Goal: Information Seeking & Learning: Learn about a topic

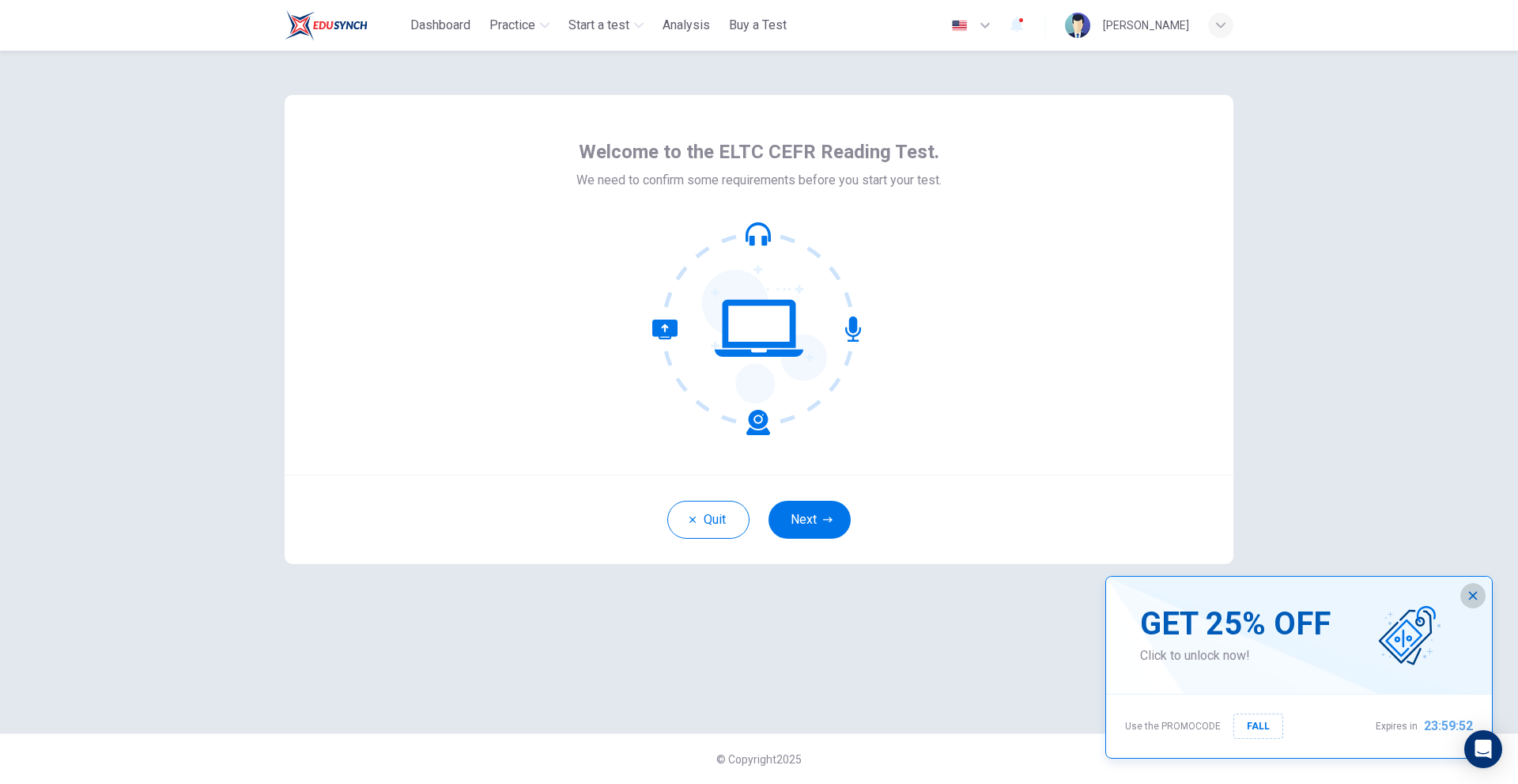
click at [1476, 596] on icon "button" at bounding box center [1473, 595] width 13 height 13
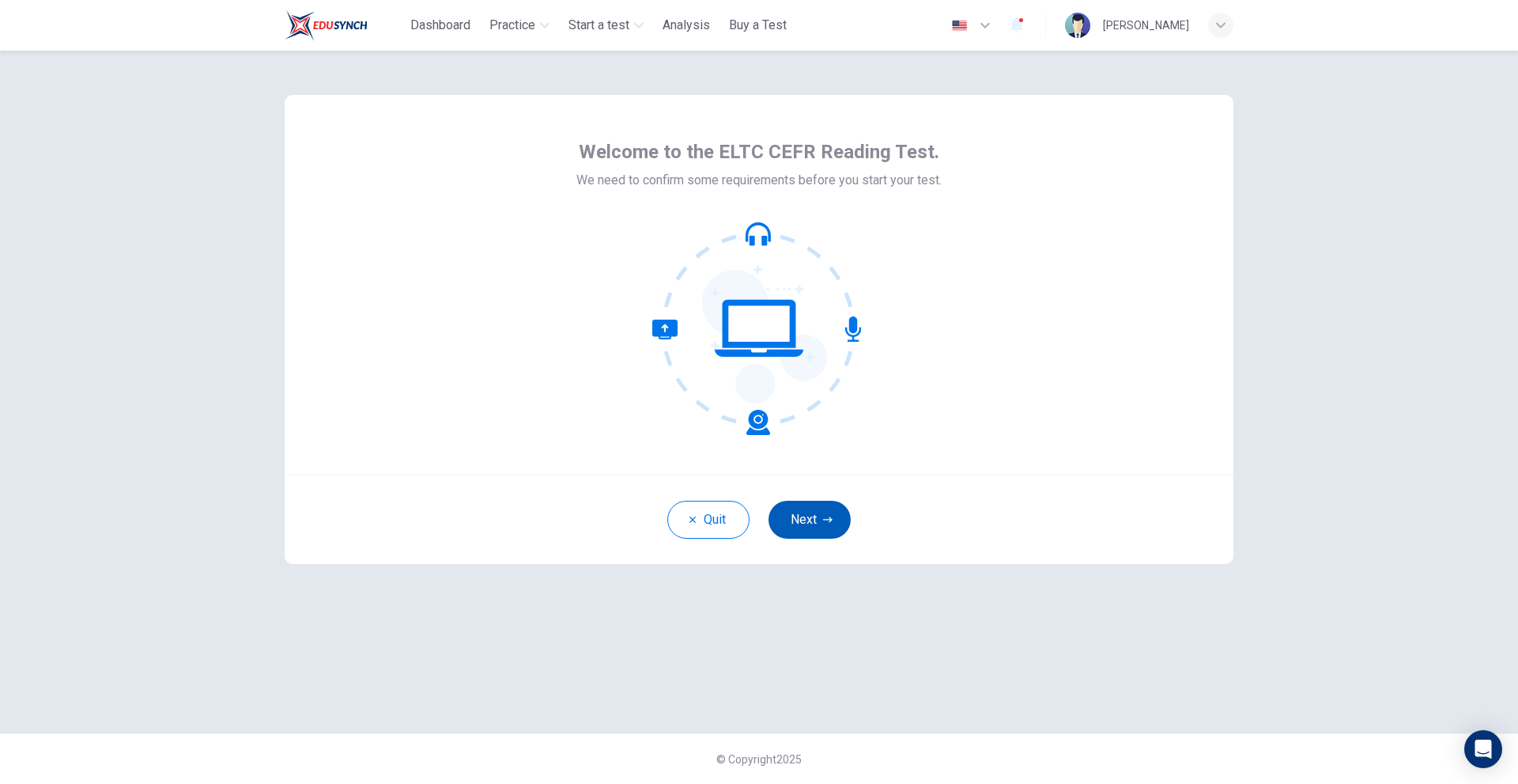
click at [821, 518] on button "Next" at bounding box center [809, 519] width 82 height 38
click at [810, 511] on button "Next" at bounding box center [809, 519] width 82 height 38
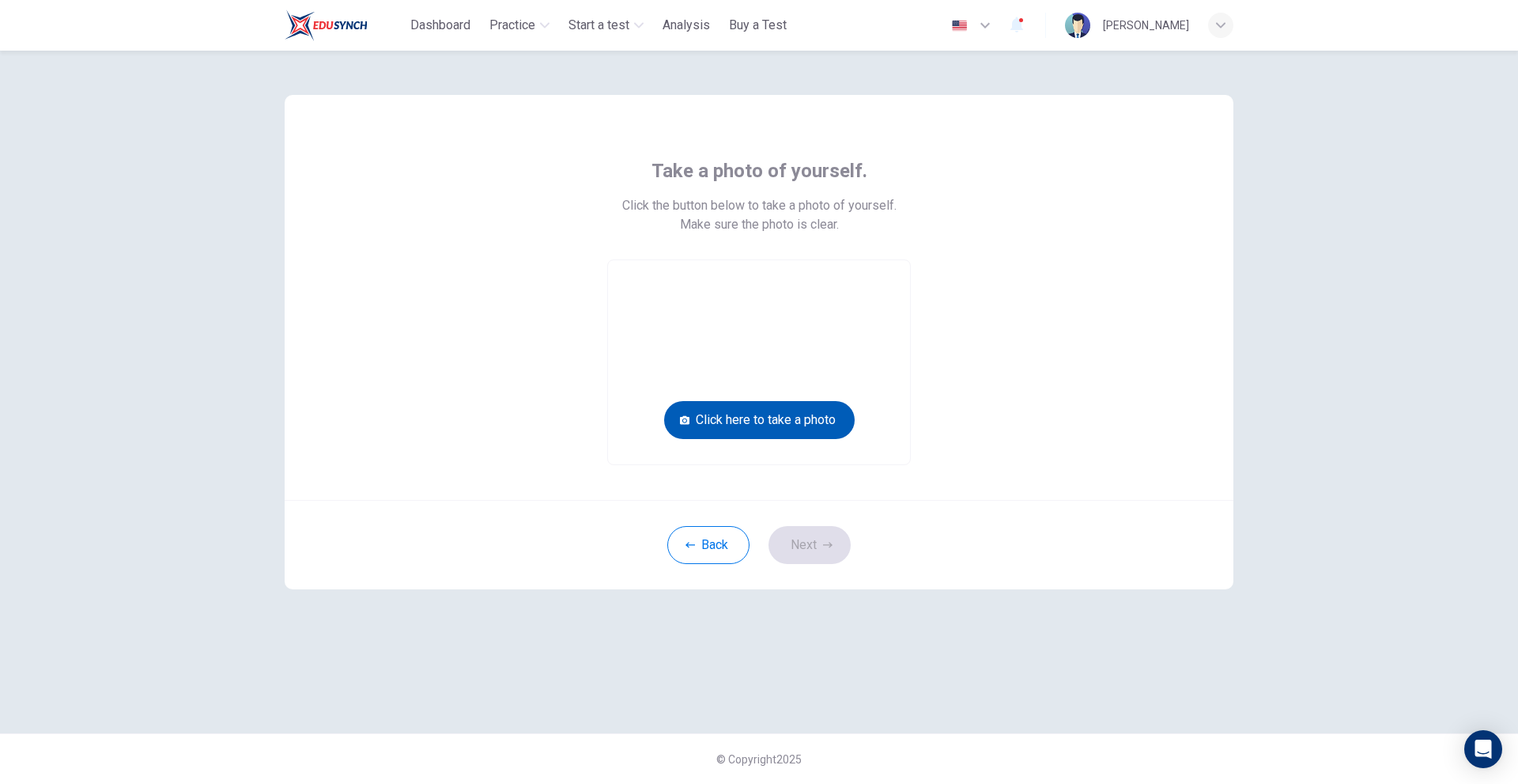
click at [764, 420] on button "Click here to take a photo" at bounding box center [759, 419] width 191 height 38
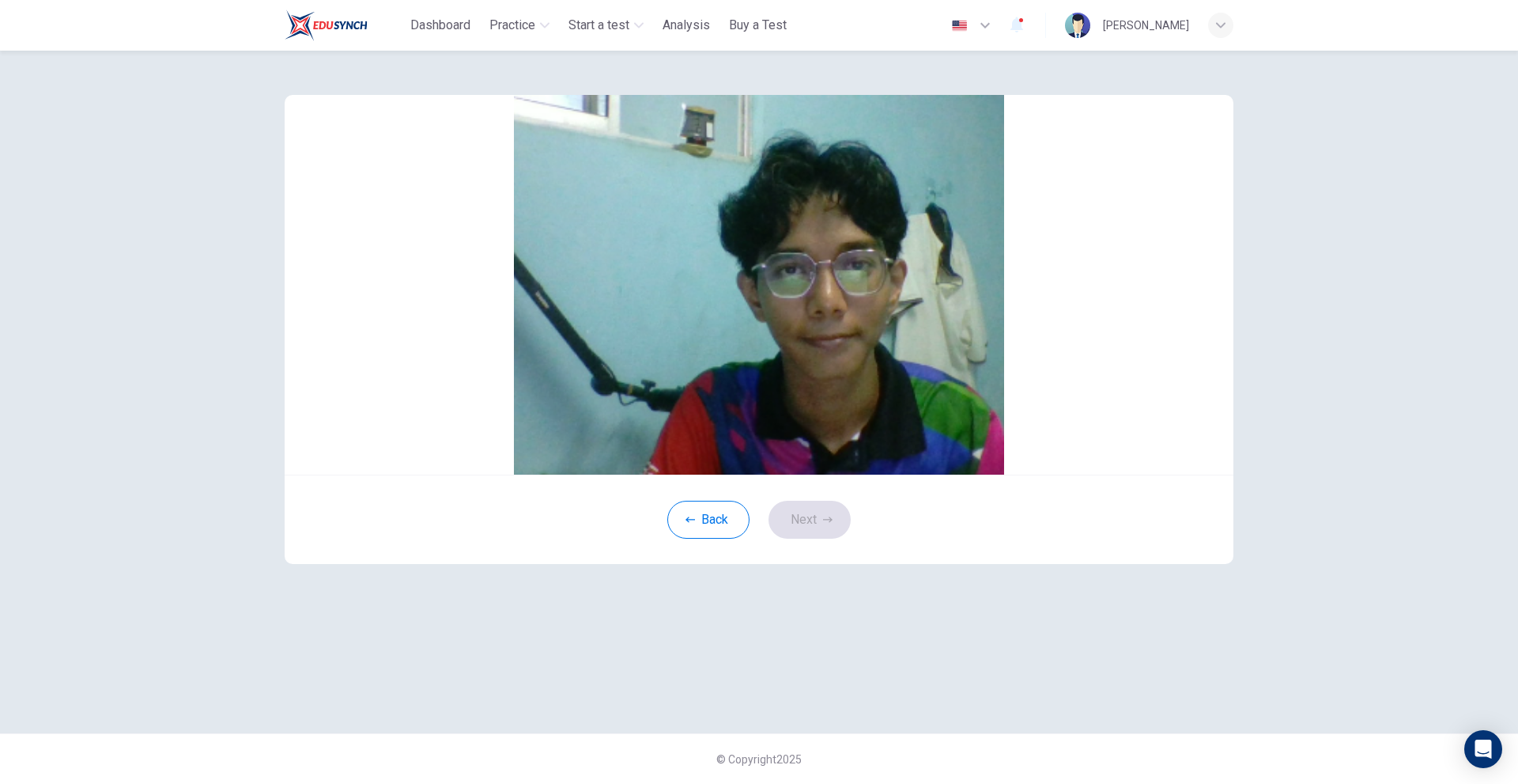
click at [791, 251] on button "Save" at bounding box center [777, 244] width 27 height 15
click at [825, 524] on icon "button" at bounding box center [827, 519] width 9 height 9
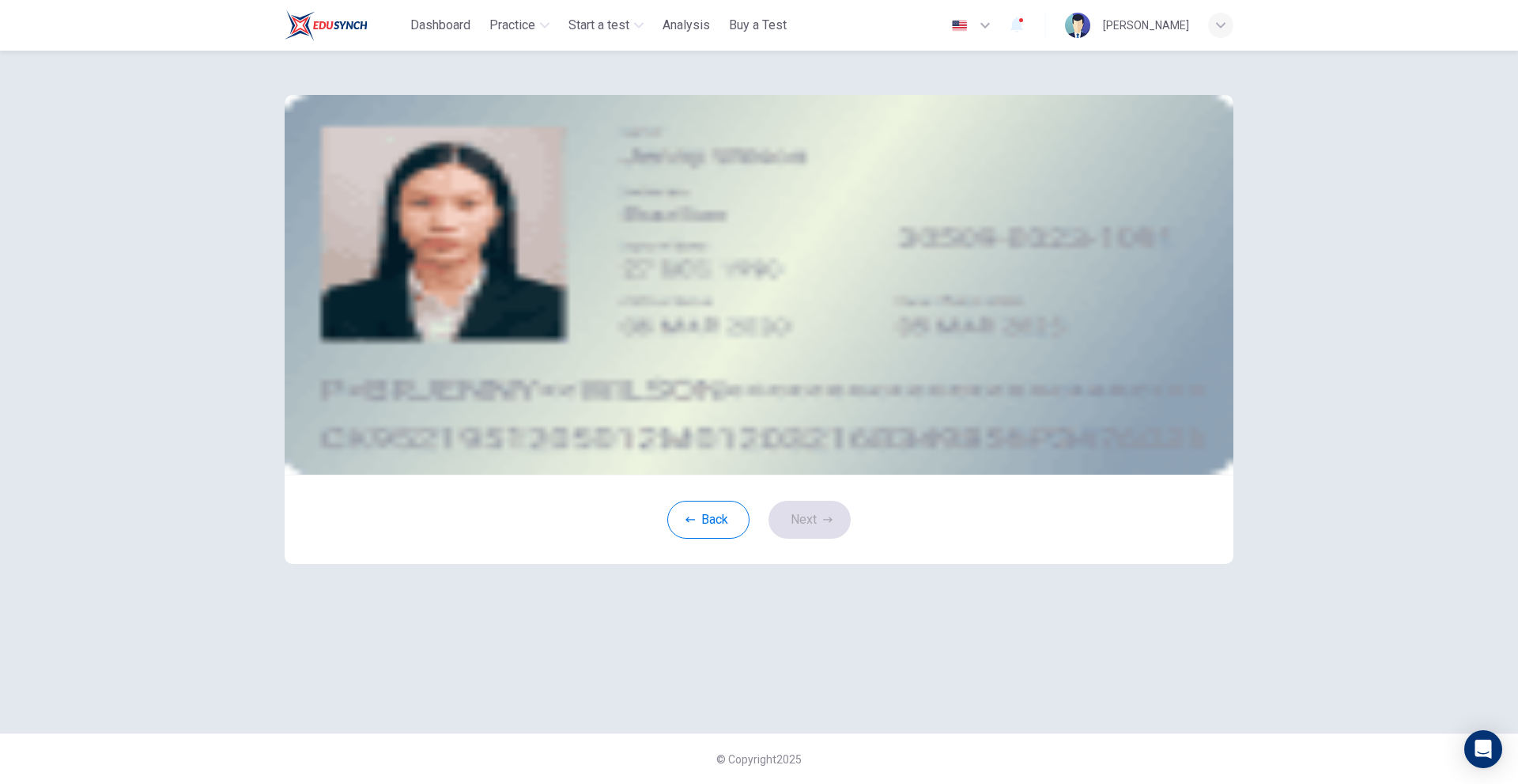
click at [657, 254] on div "Upload image" at bounding box center [759, 244] width 714 height 20
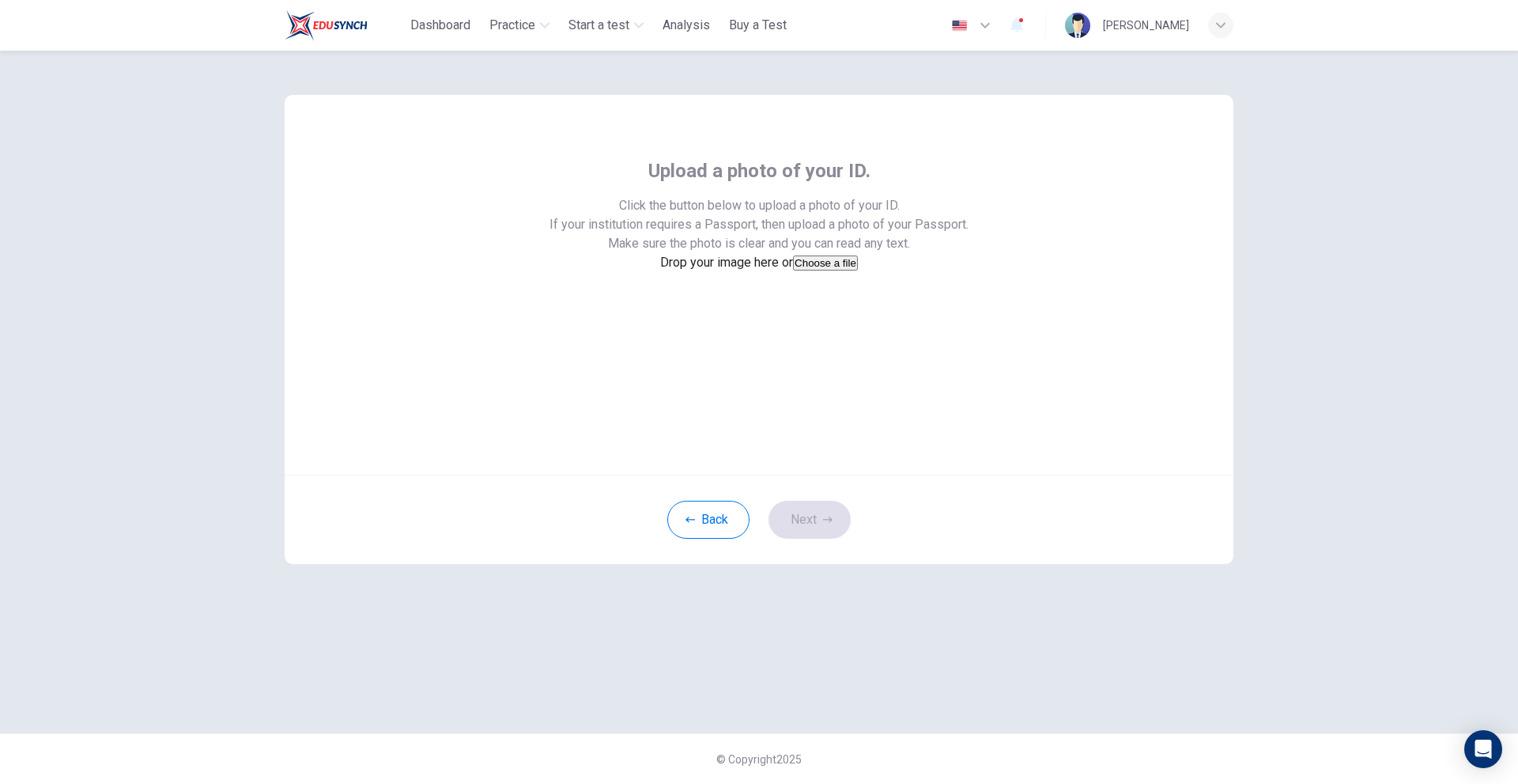
click at [793, 271] on button "Choose a file" at bounding box center [826, 263] width 64 height 15
click at [768, 308] on button "Save" at bounding box center [754, 301] width 27 height 15
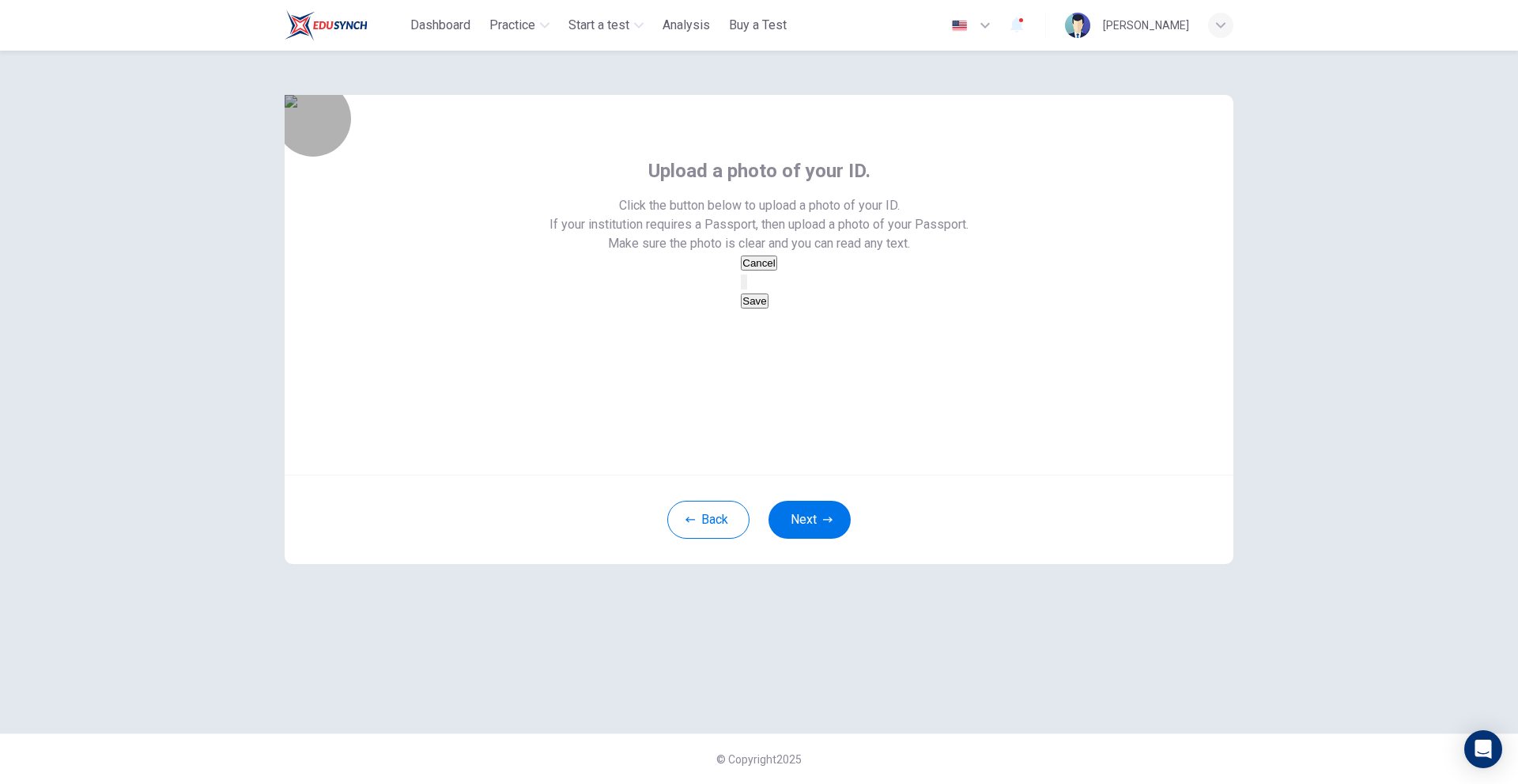
click at [768, 308] on button "Save" at bounding box center [754, 301] width 27 height 15
click at [784, 539] on button "Next" at bounding box center [809, 519] width 82 height 38
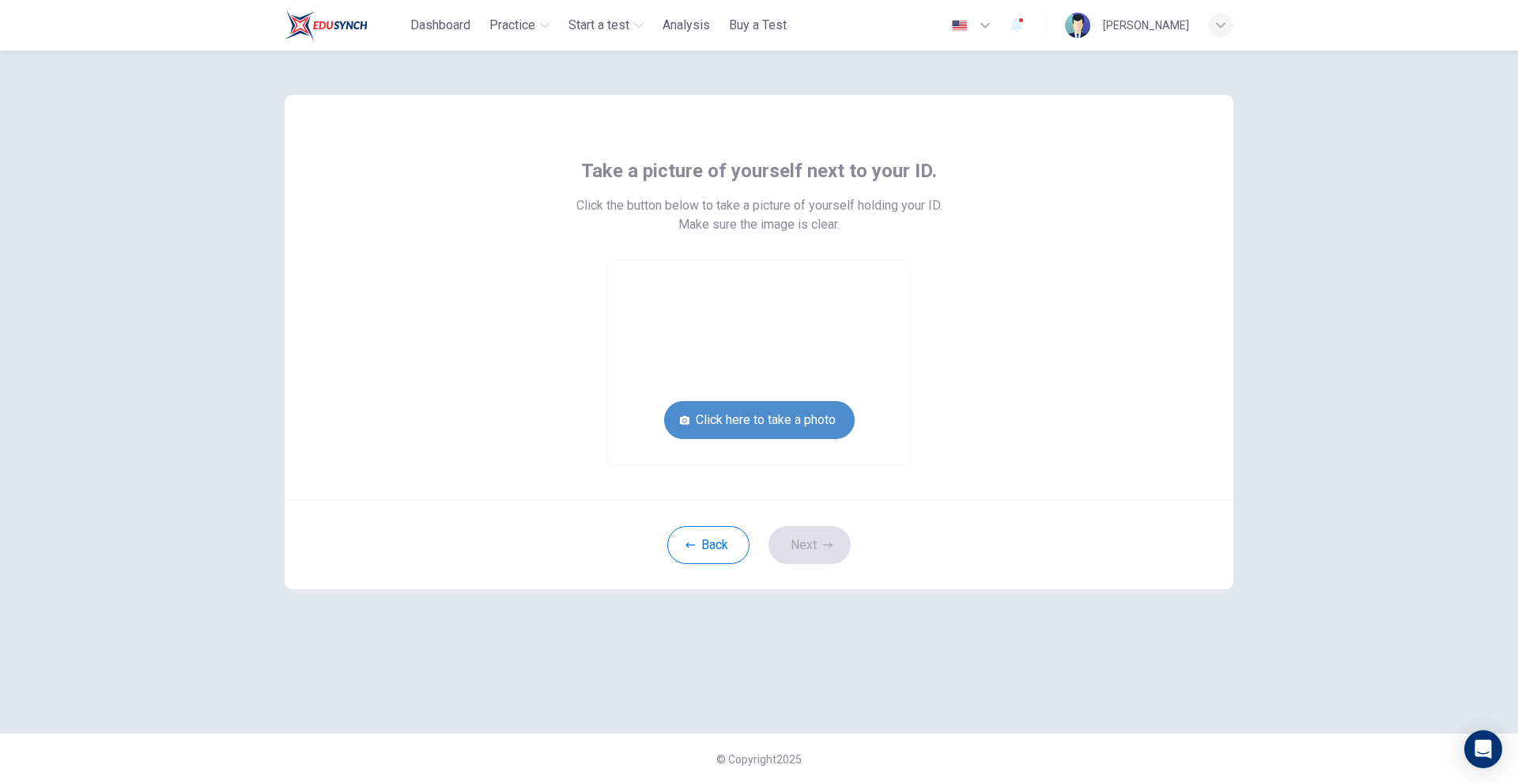
click at [791, 405] on button "Click here to take a photo" at bounding box center [759, 419] width 191 height 38
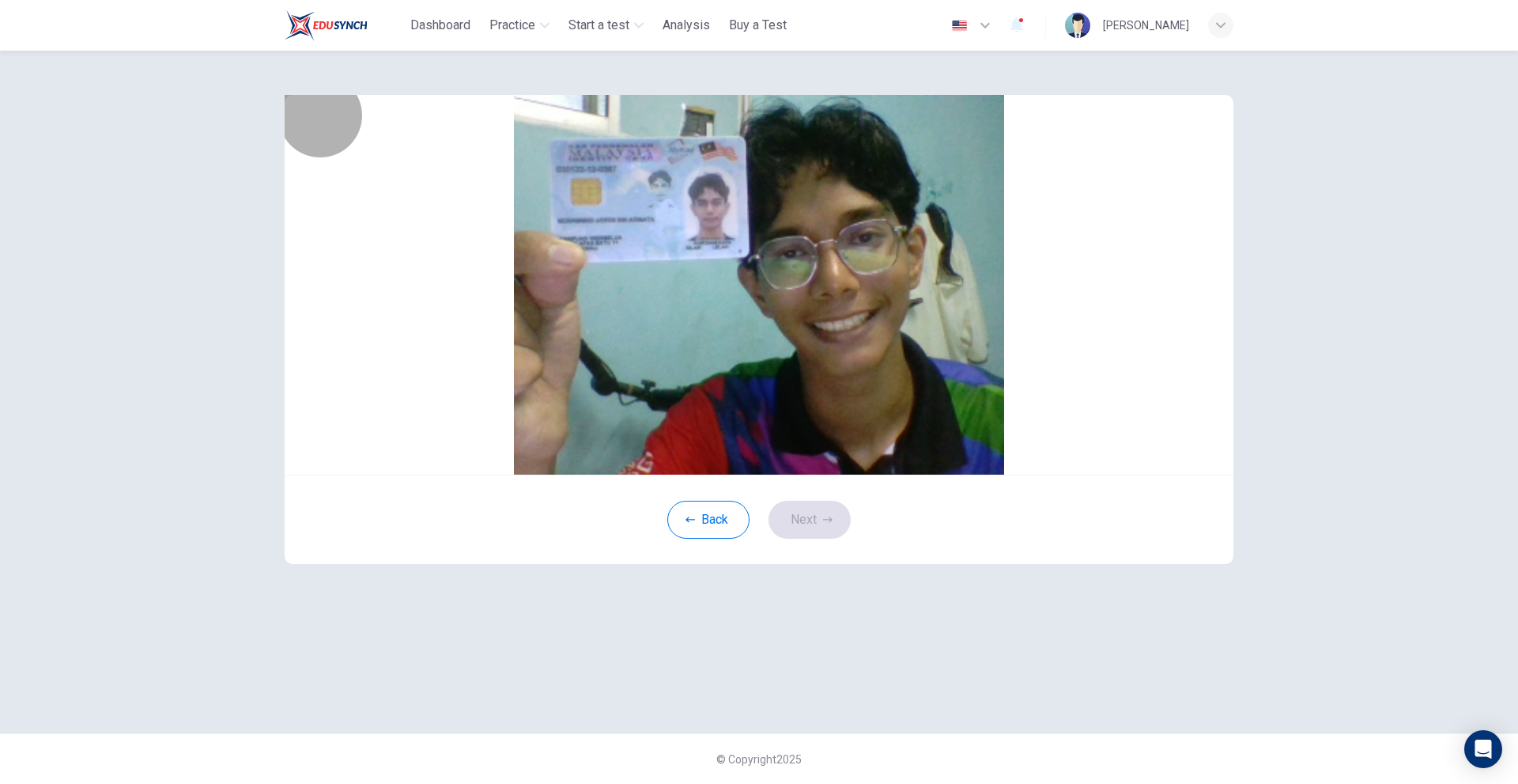
click at [791, 251] on button "Save" at bounding box center [777, 244] width 27 height 15
click at [807, 539] on button "Next" at bounding box center [809, 519] width 82 height 38
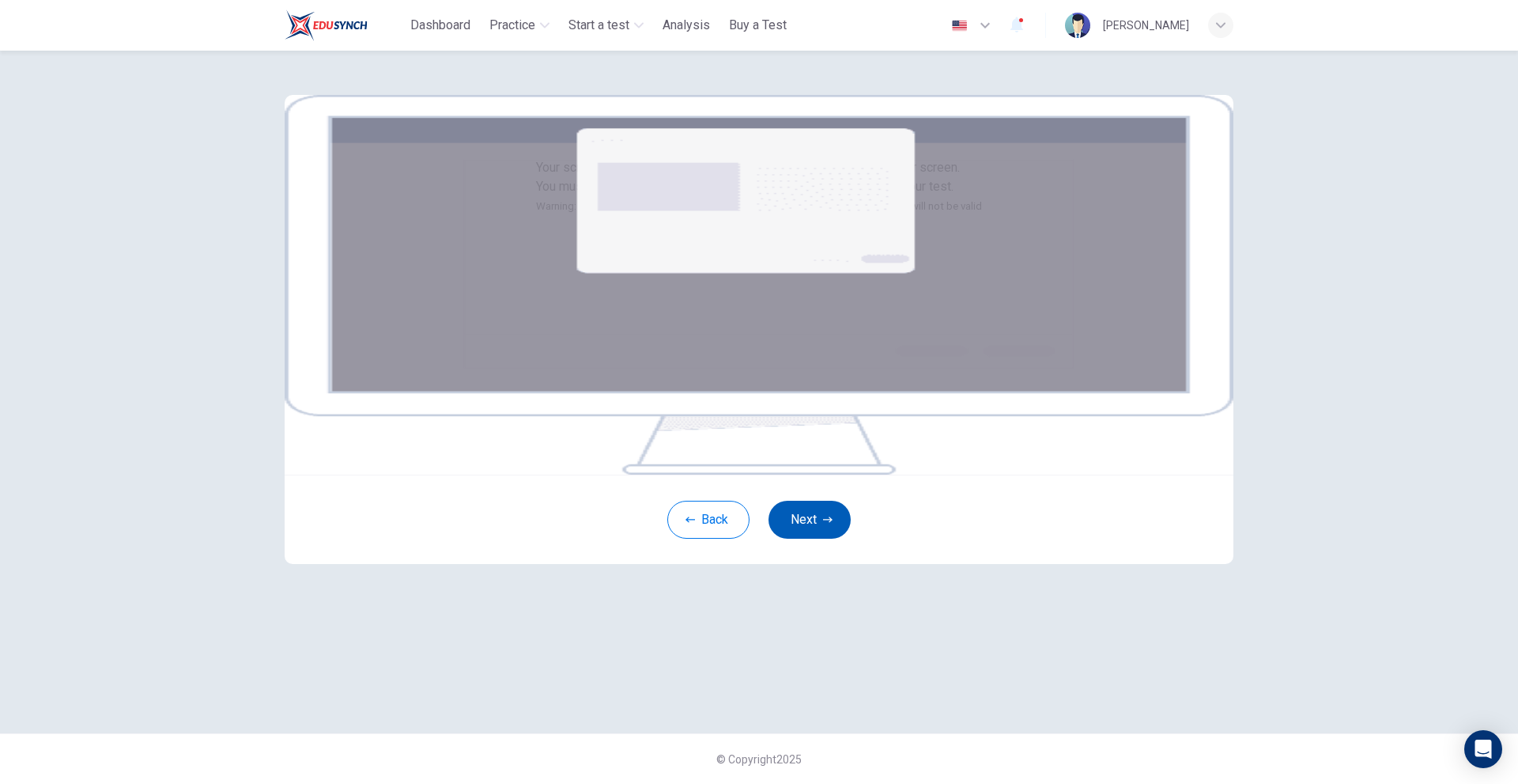
click at [787, 539] on button "Next" at bounding box center [809, 519] width 82 height 38
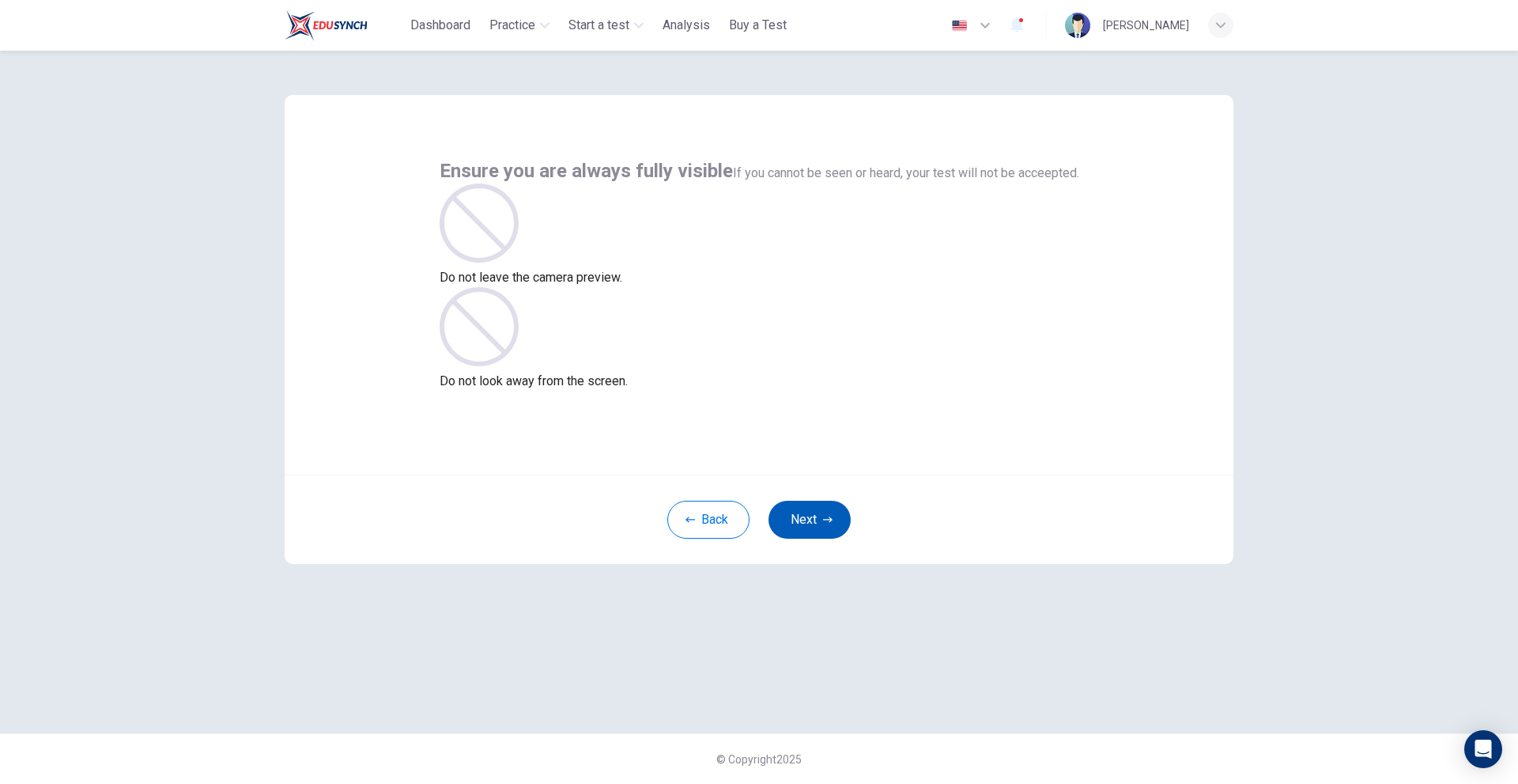
click at [813, 508] on button "Next" at bounding box center [809, 519] width 82 height 38
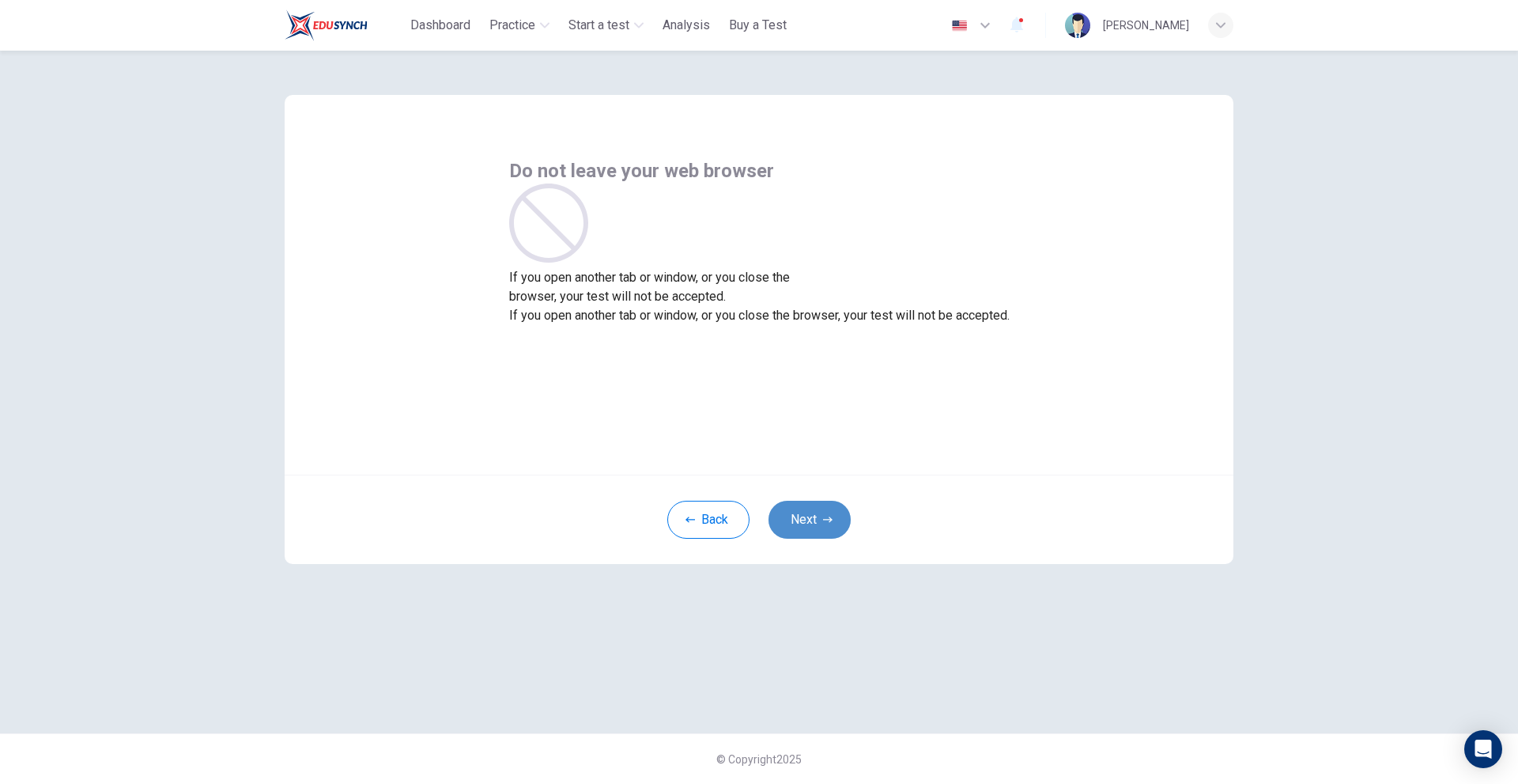
click at [815, 505] on button "Next" at bounding box center [809, 519] width 82 height 38
click at [817, 505] on button "Next" at bounding box center [809, 519] width 82 height 38
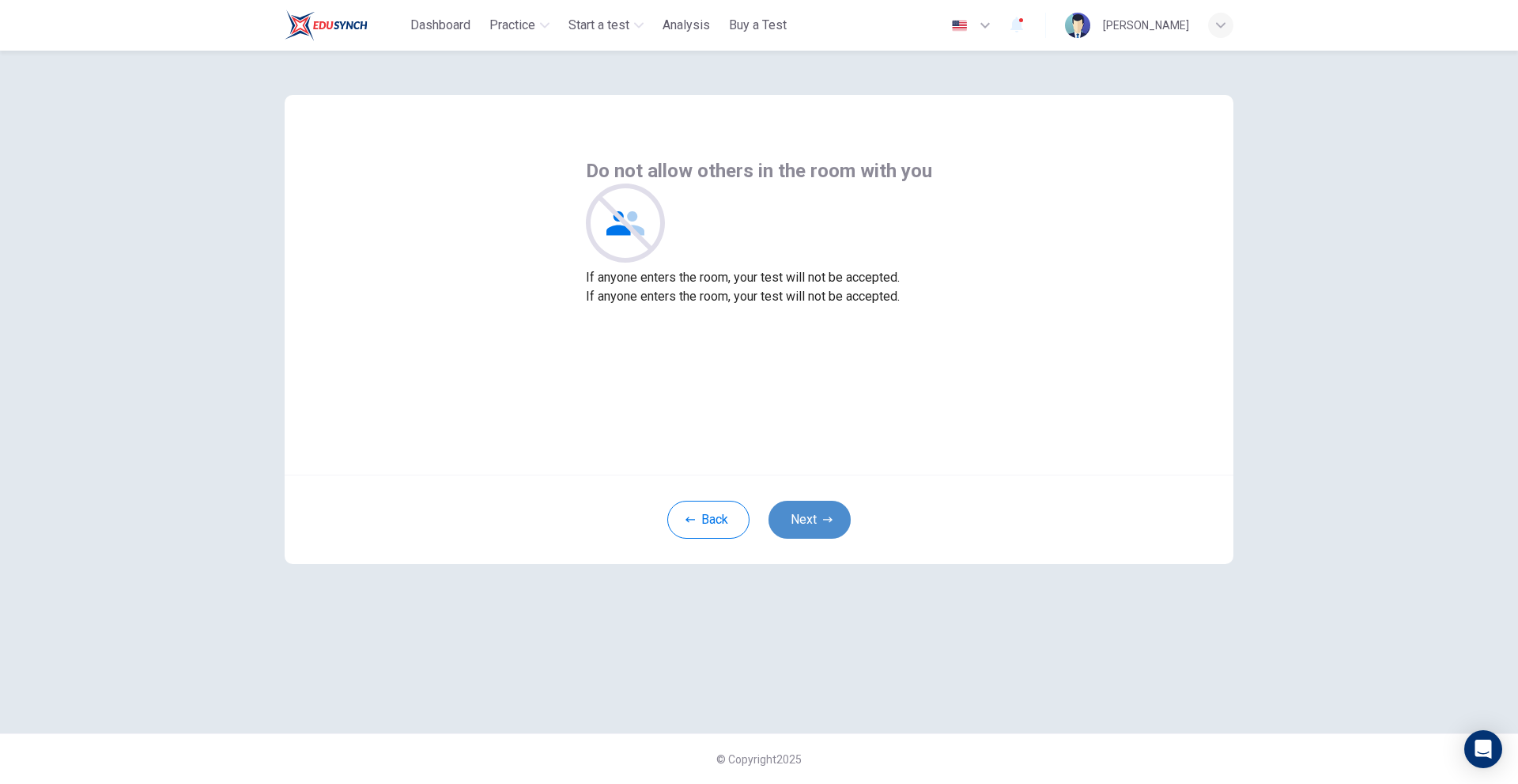
click at [817, 505] on button "Next" at bounding box center [809, 519] width 82 height 38
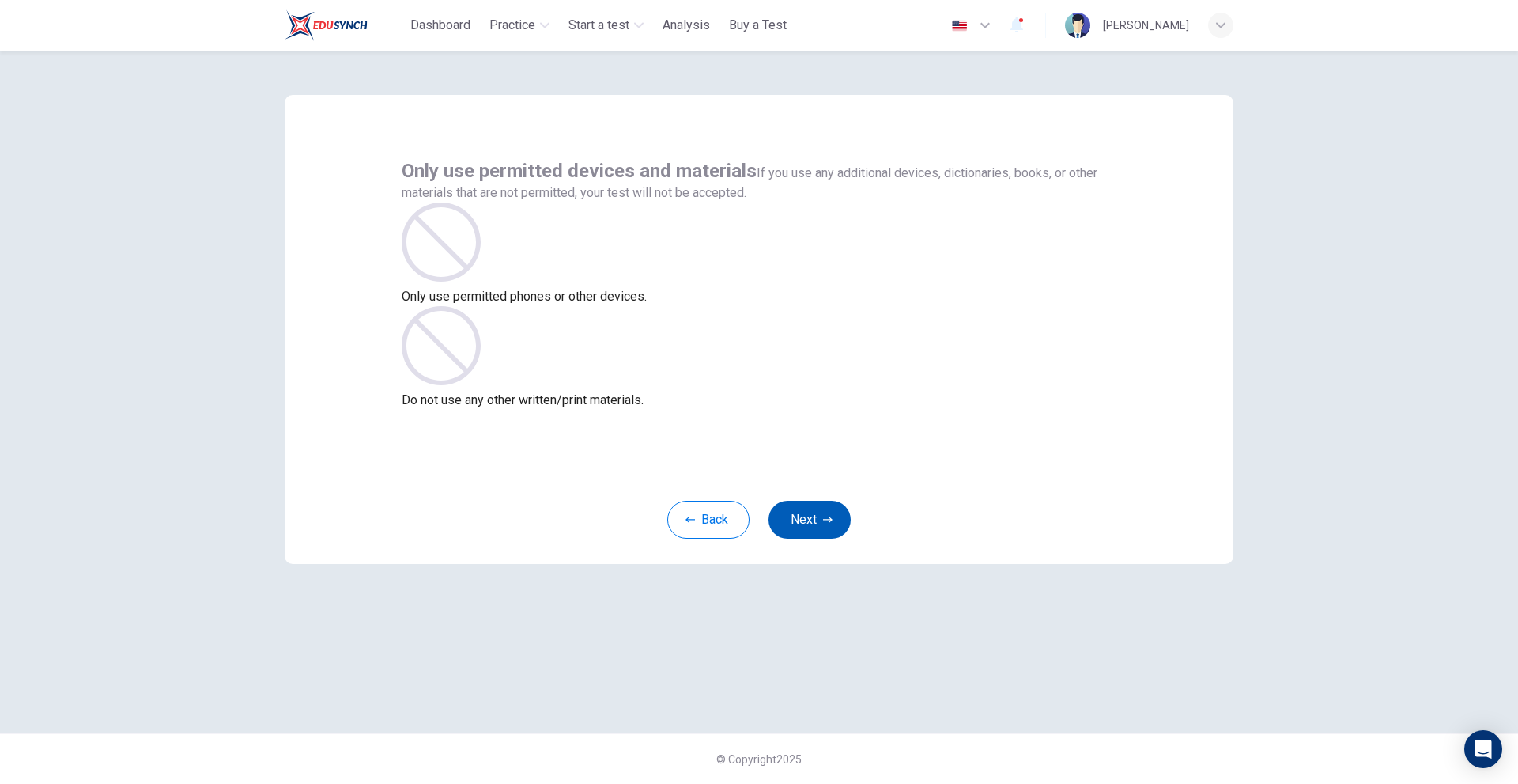
click at [817, 505] on button "Next" at bounding box center [809, 519] width 82 height 38
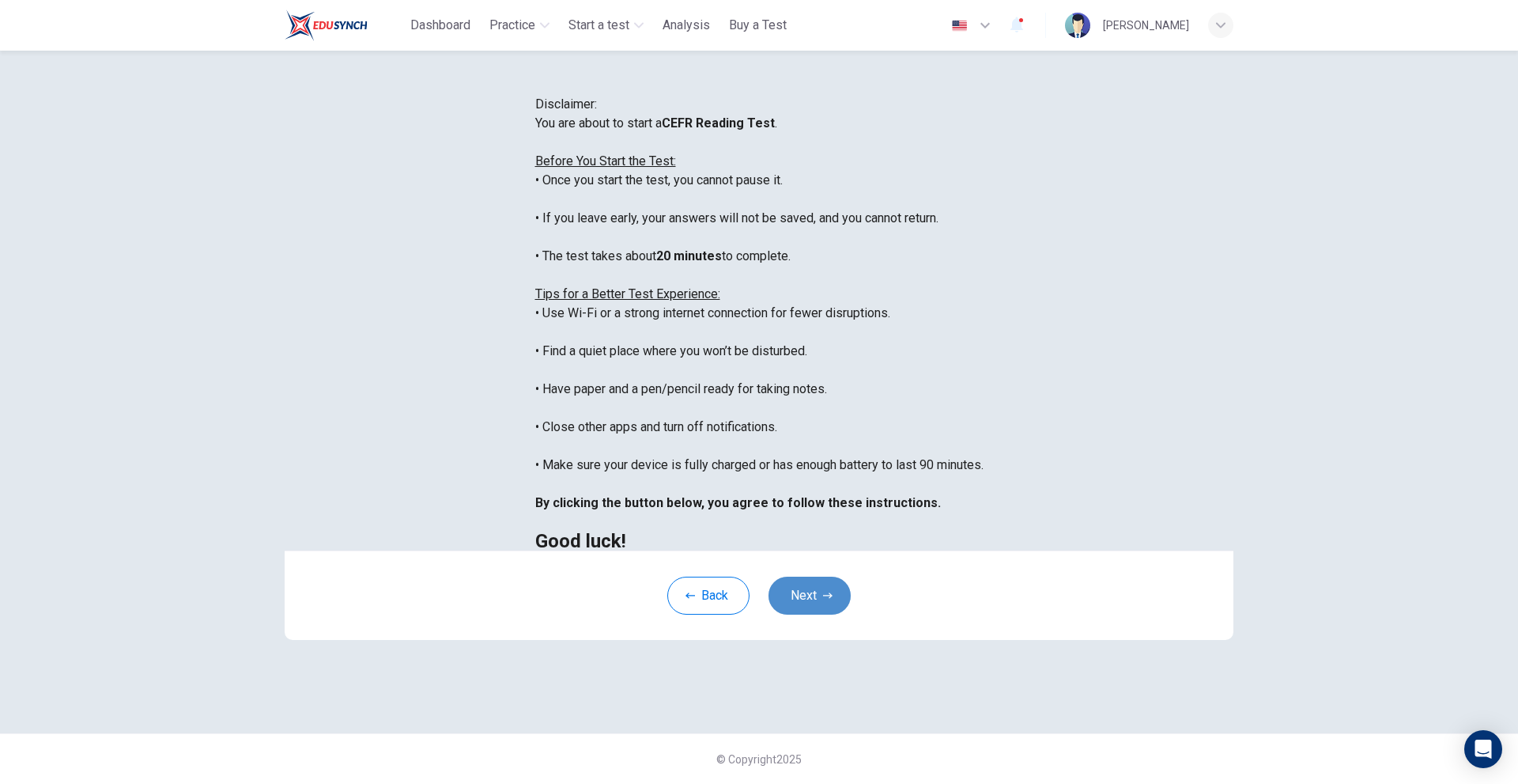
click at [826, 600] on icon "button" at bounding box center [827, 595] width 9 height 9
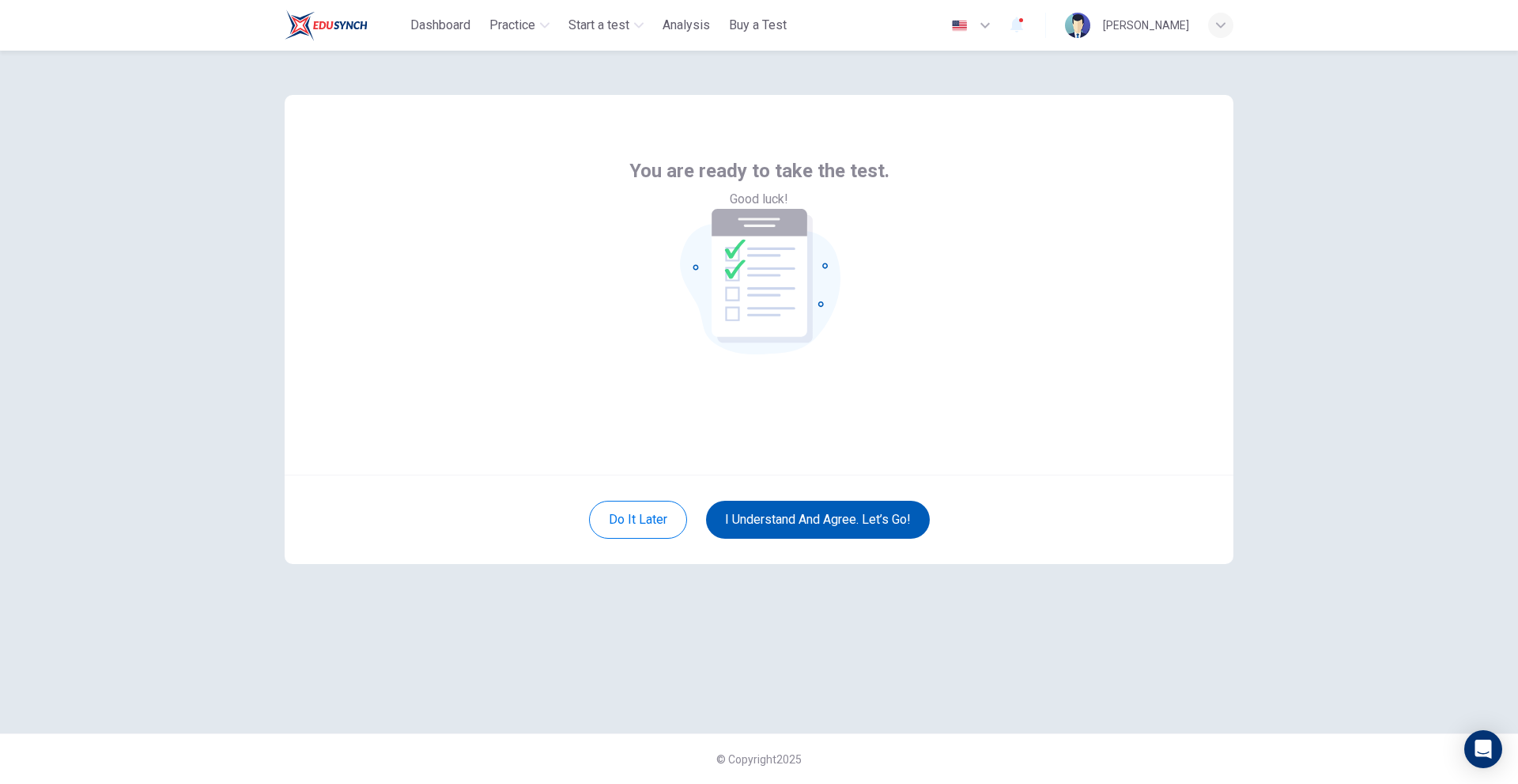
click at [843, 518] on button "I understand and agree. Let’s go!" at bounding box center [818, 519] width 224 height 38
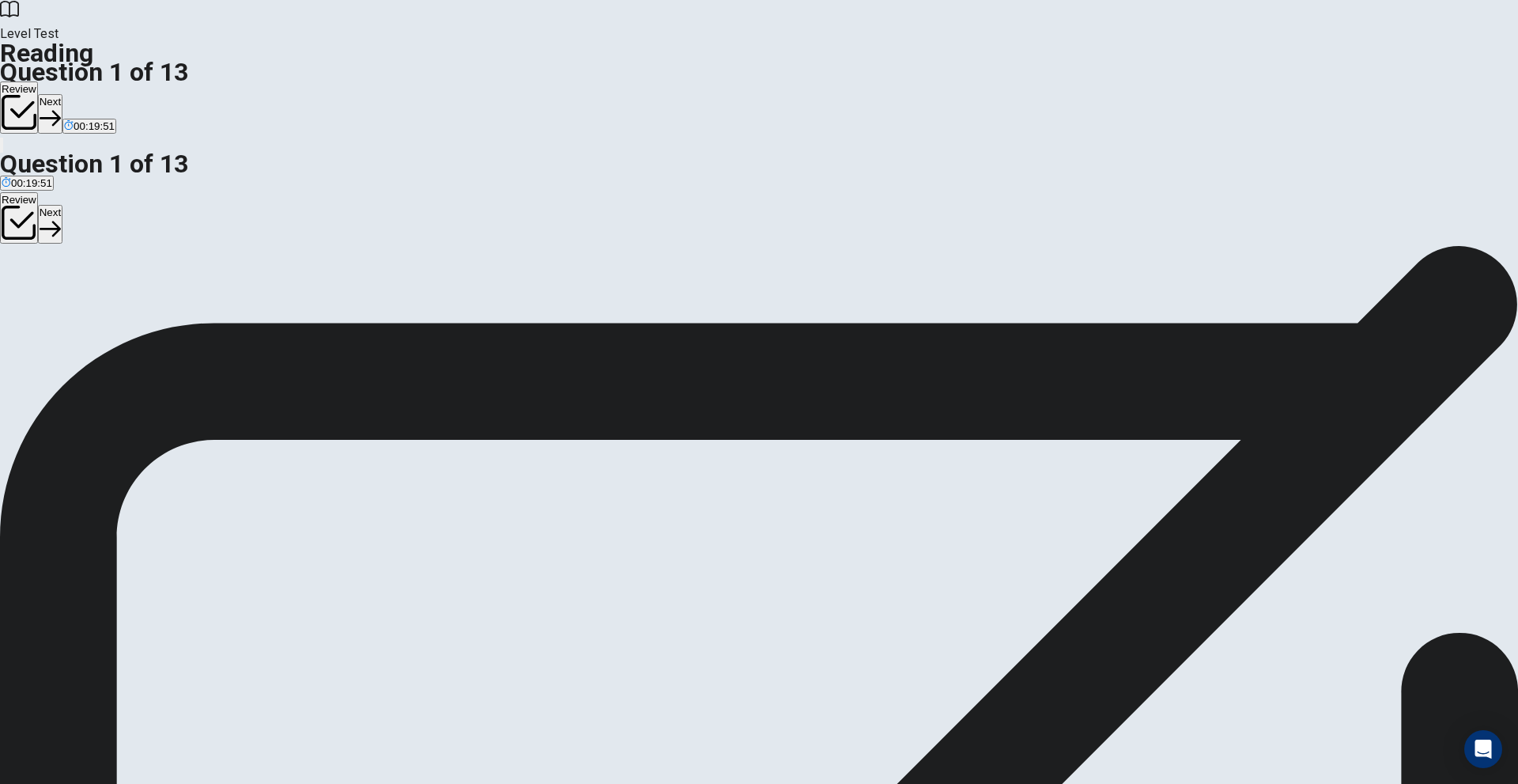
click at [63, 94] on button "Next" at bounding box center [50, 114] width 25 height 39
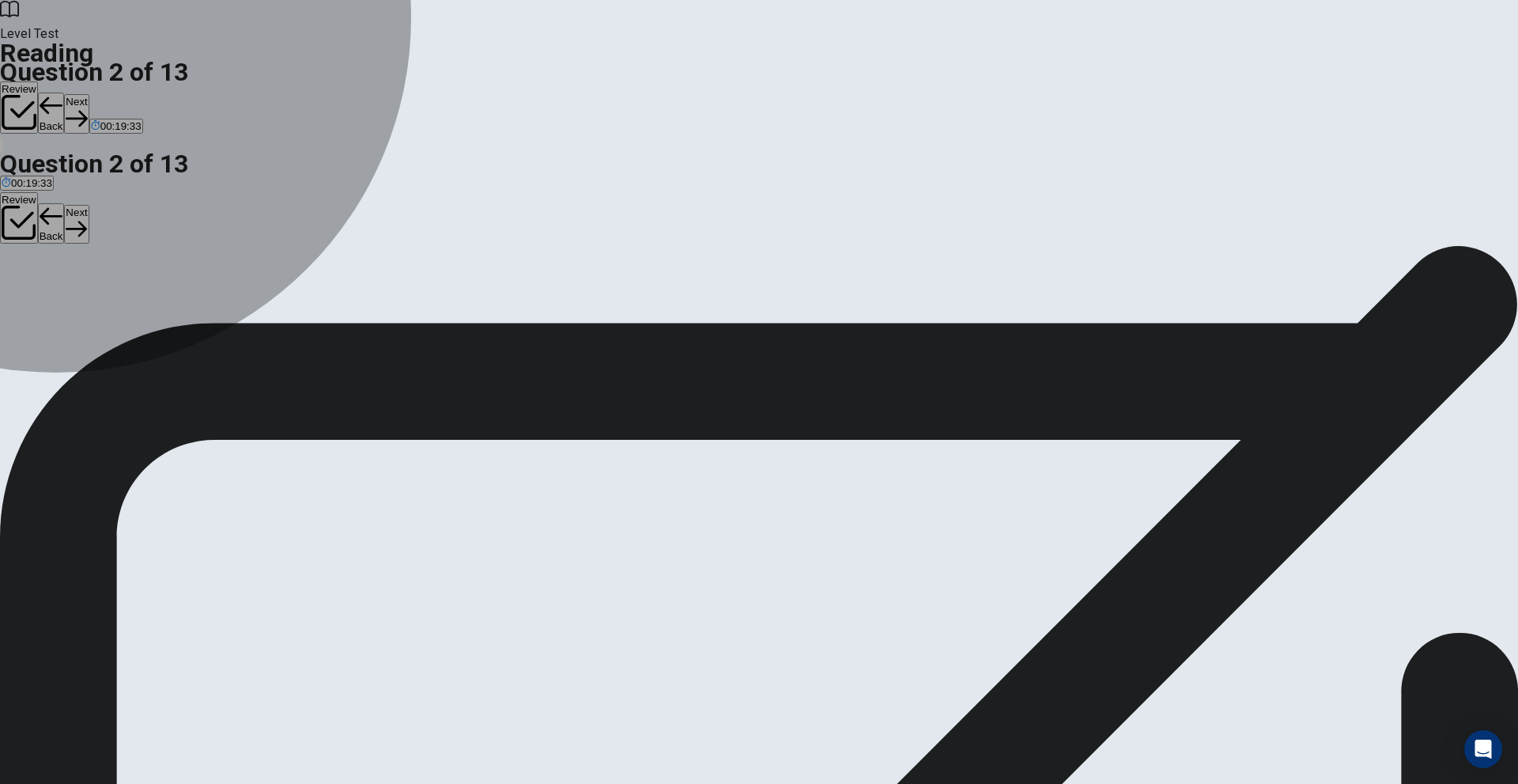
drag, startPoint x: 373, startPoint y: 266, endPoint x: 487, endPoint y: 237, distance: 117.6
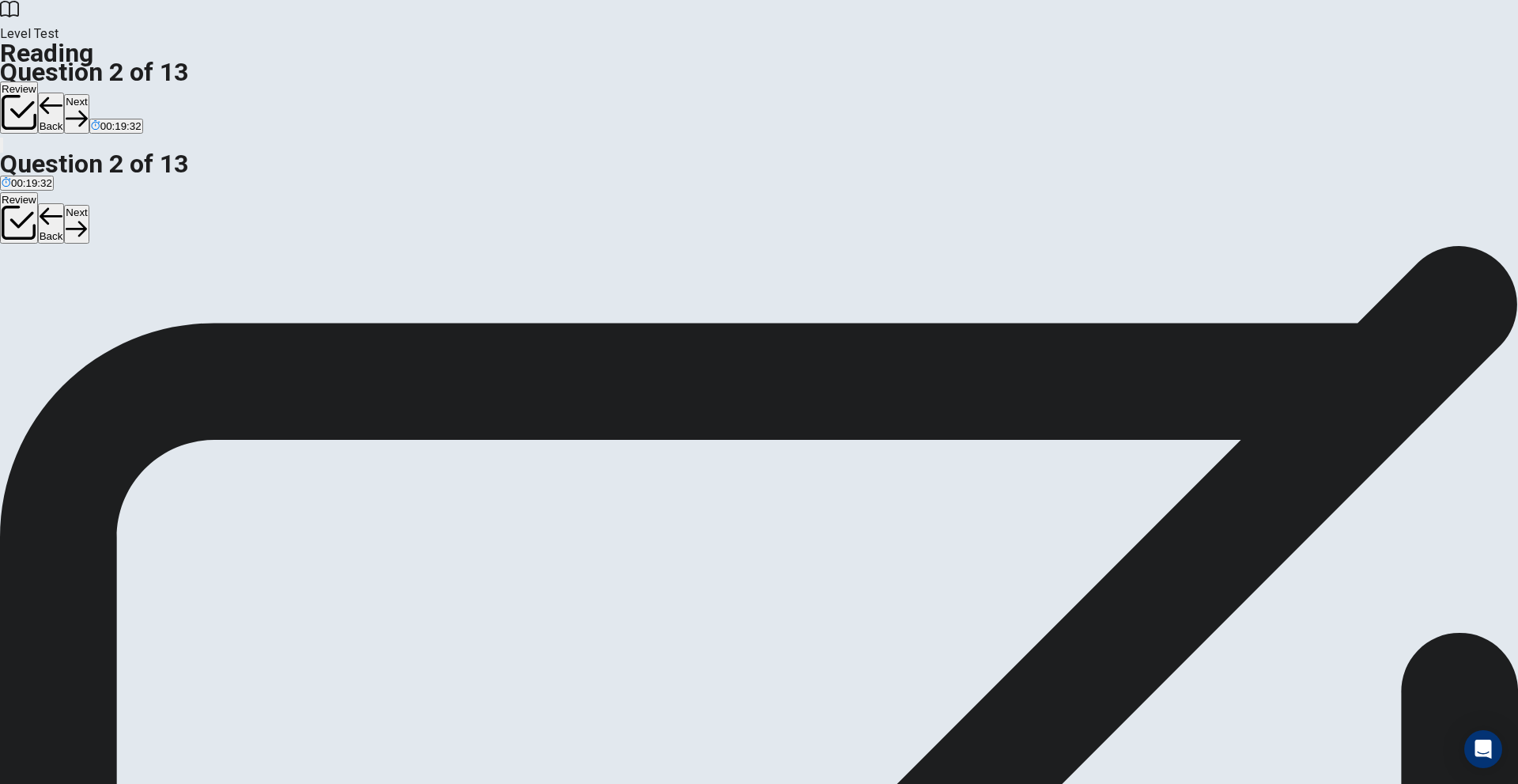
click at [88, 94] on button "Next" at bounding box center [76, 114] width 25 height 39
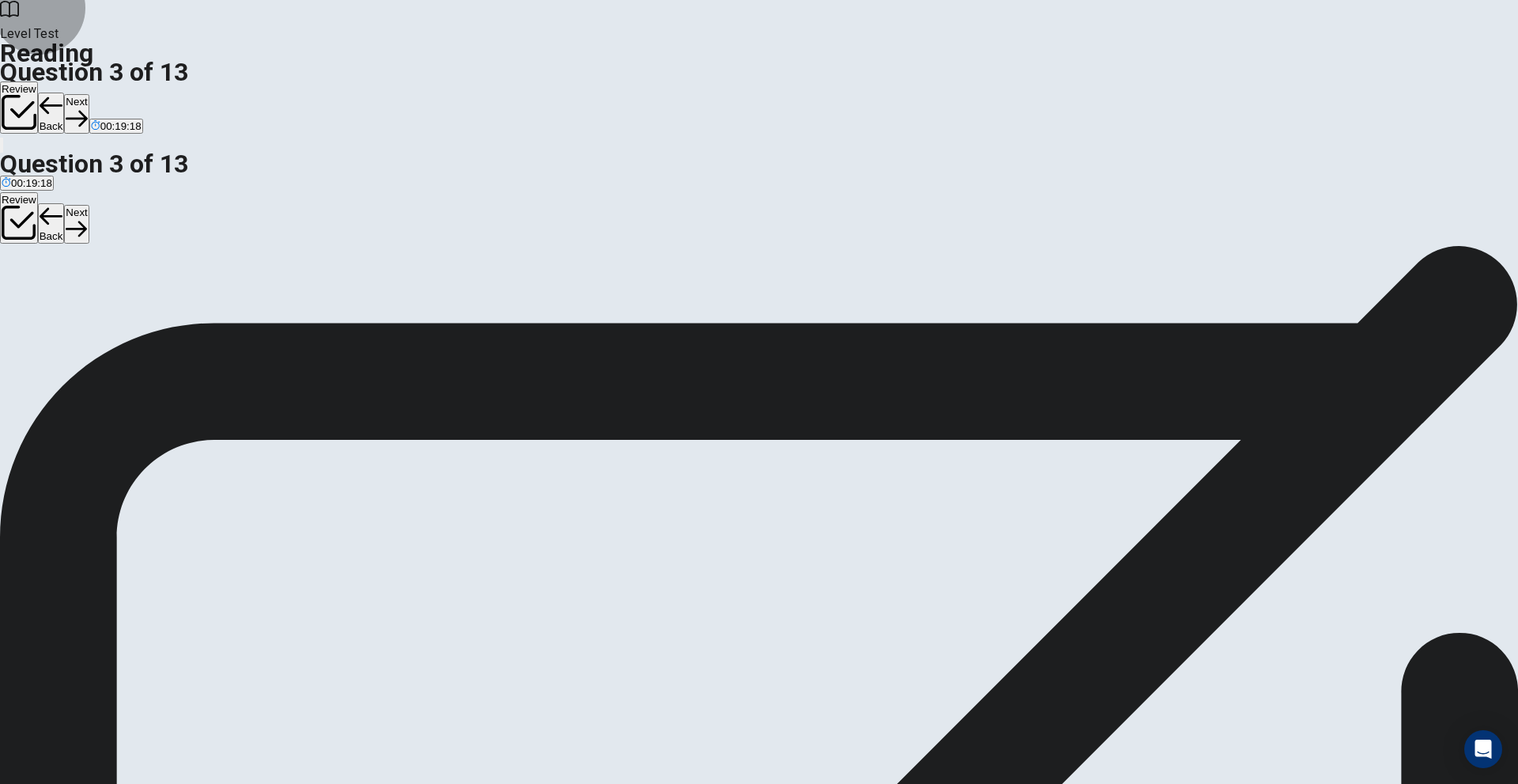
click at [88, 94] on button "Next" at bounding box center [76, 114] width 25 height 39
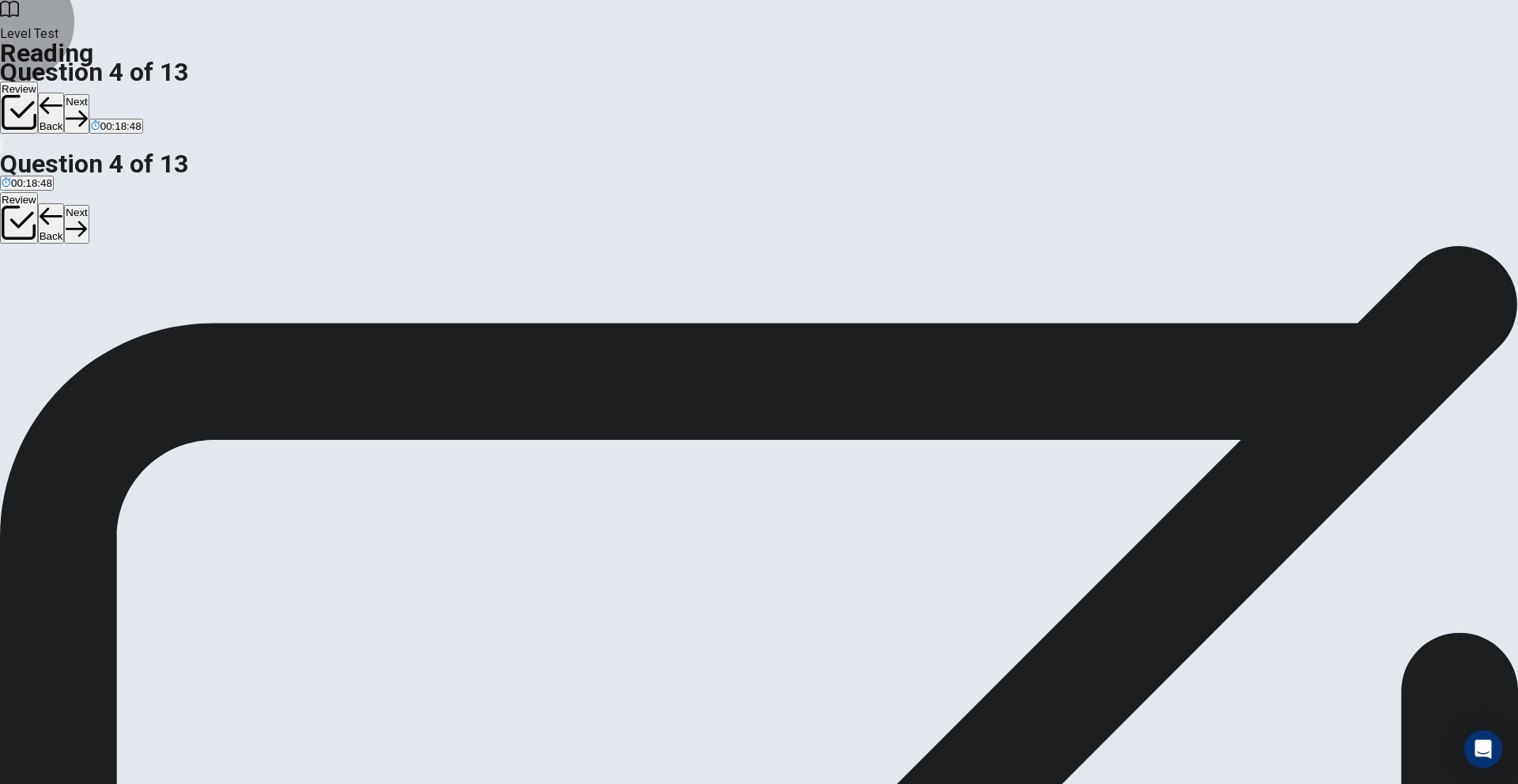
click at [88, 94] on button "Next" at bounding box center [76, 114] width 25 height 39
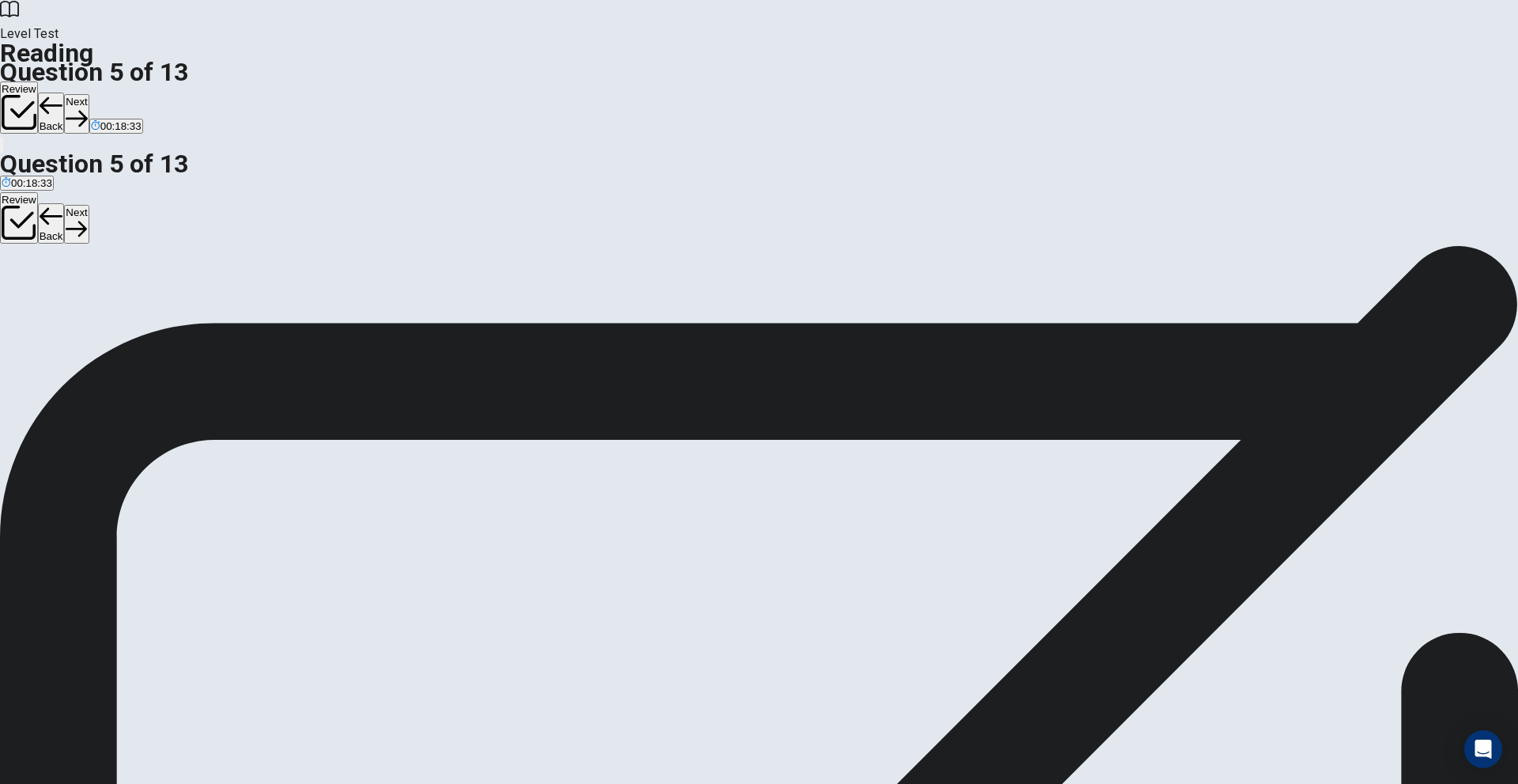
click at [88, 94] on button "Next" at bounding box center [76, 114] width 25 height 39
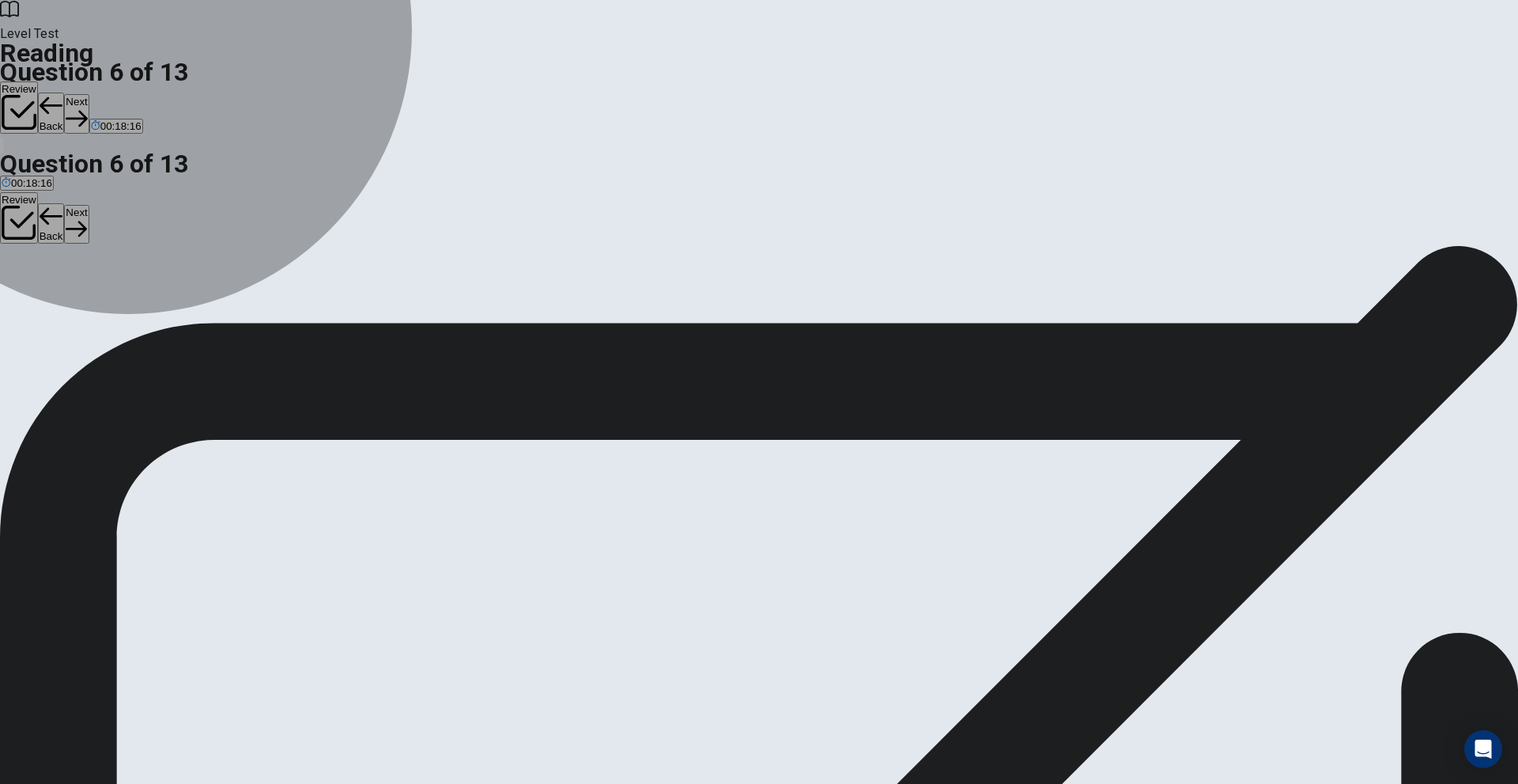
drag, startPoint x: 445, startPoint y: 331, endPoint x: 503, endPoint y: 290, distance: 71.0
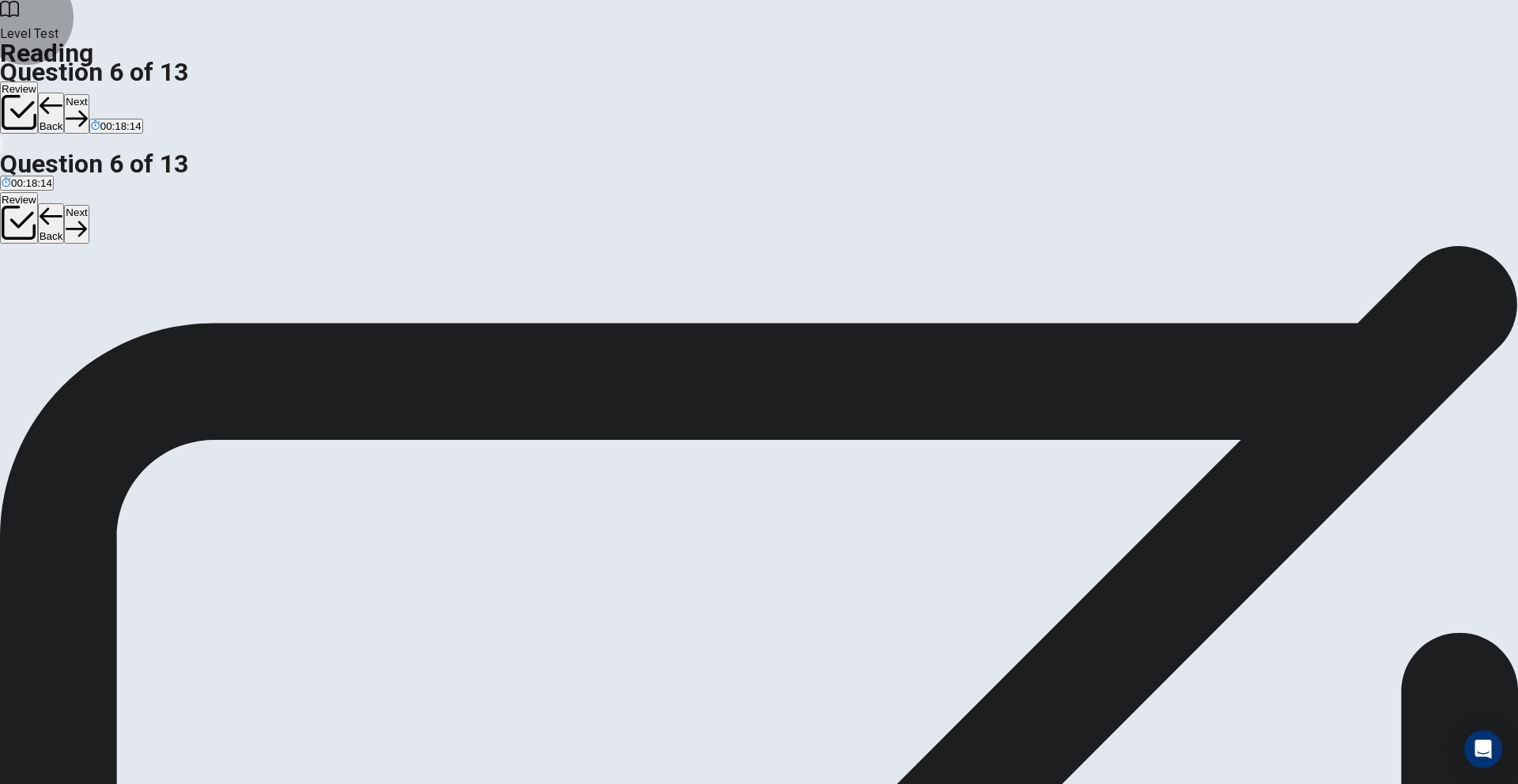
click at [88, 94] on button "Next" at bounding box center [76, 114] width 25 height 39
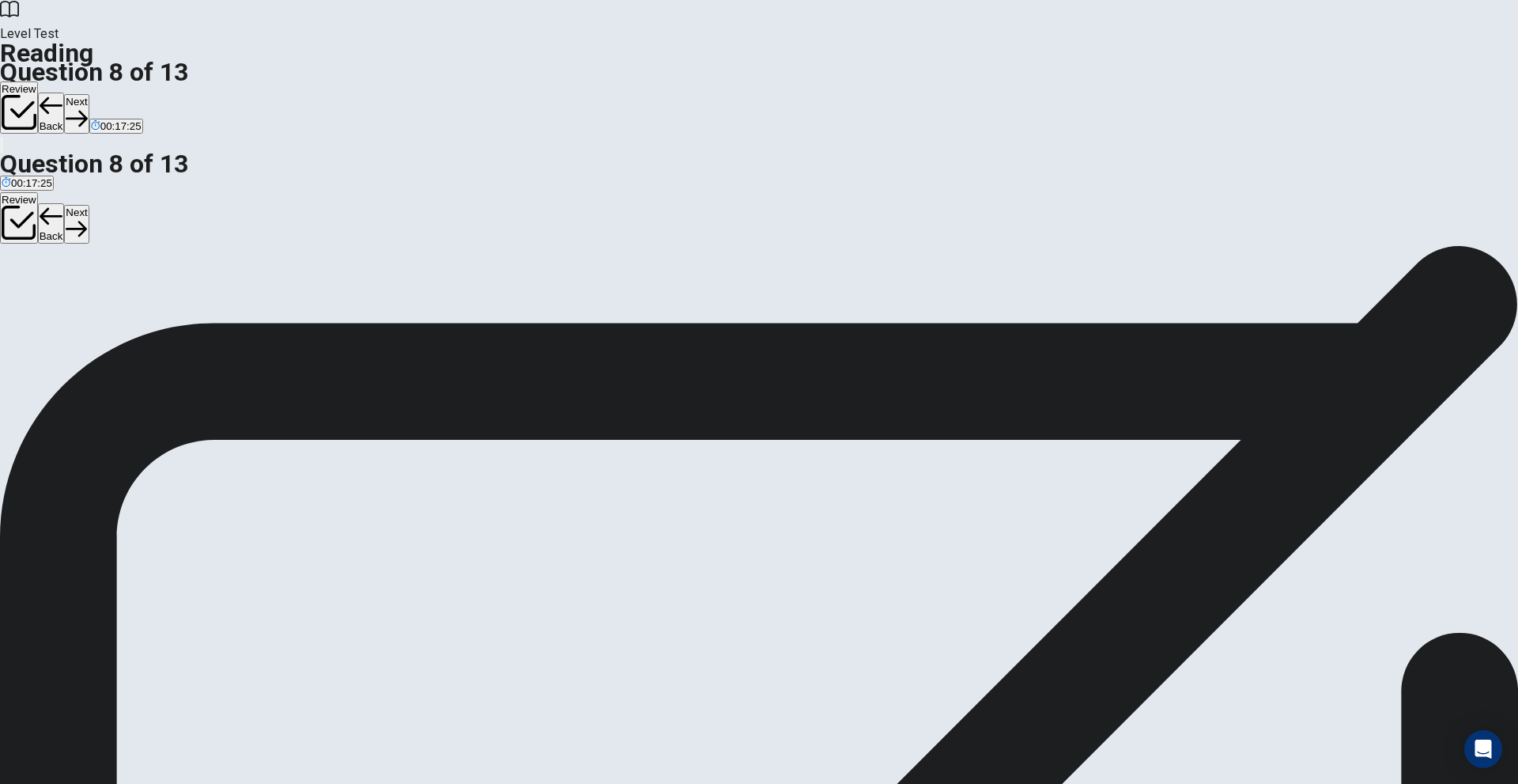
click at [88, 94] on button "Next" at bounding box center [76, 114] width 25 height 39
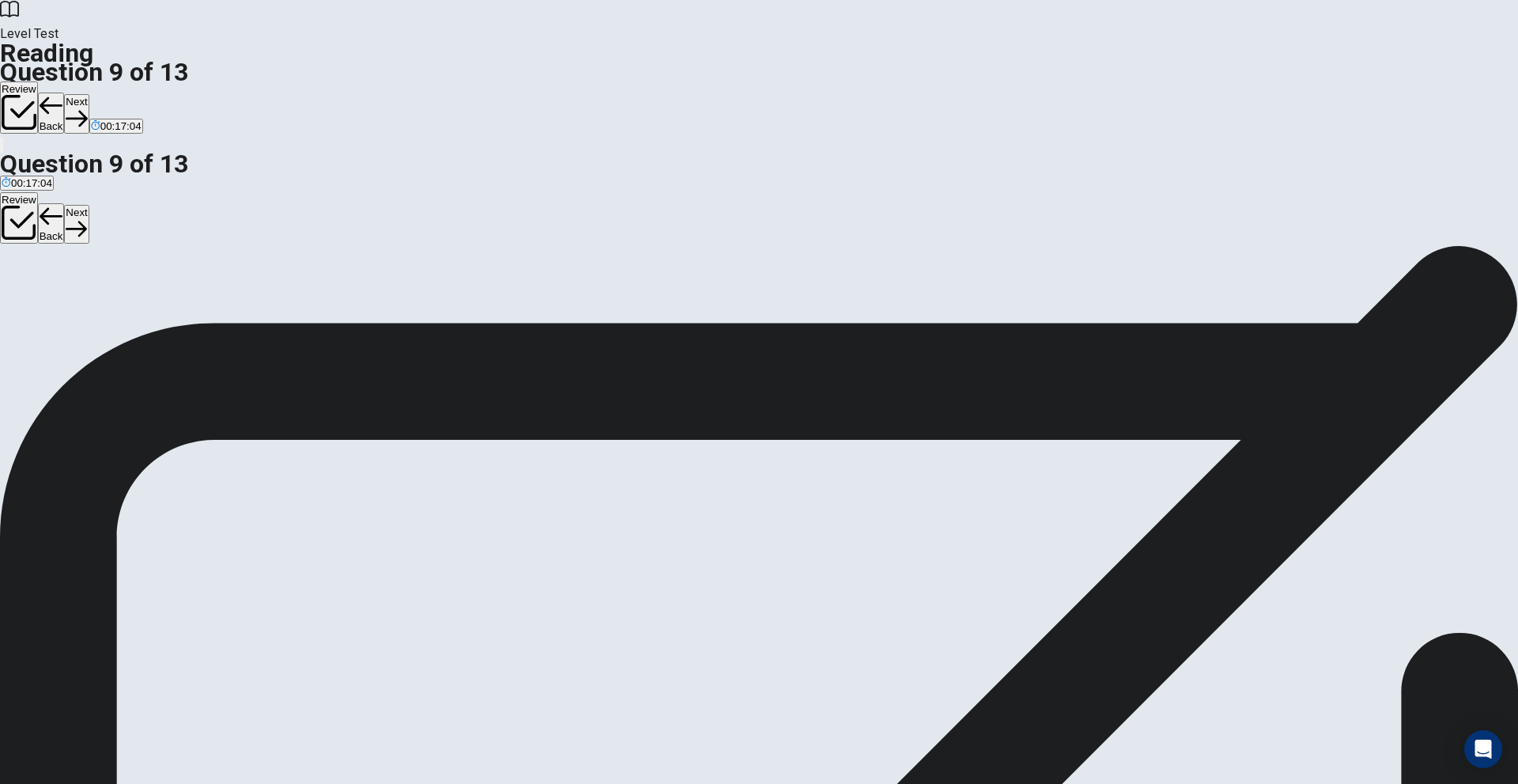
click at [88, 94] on button "Next" at bounding box center [76, 114] width 25 height 39
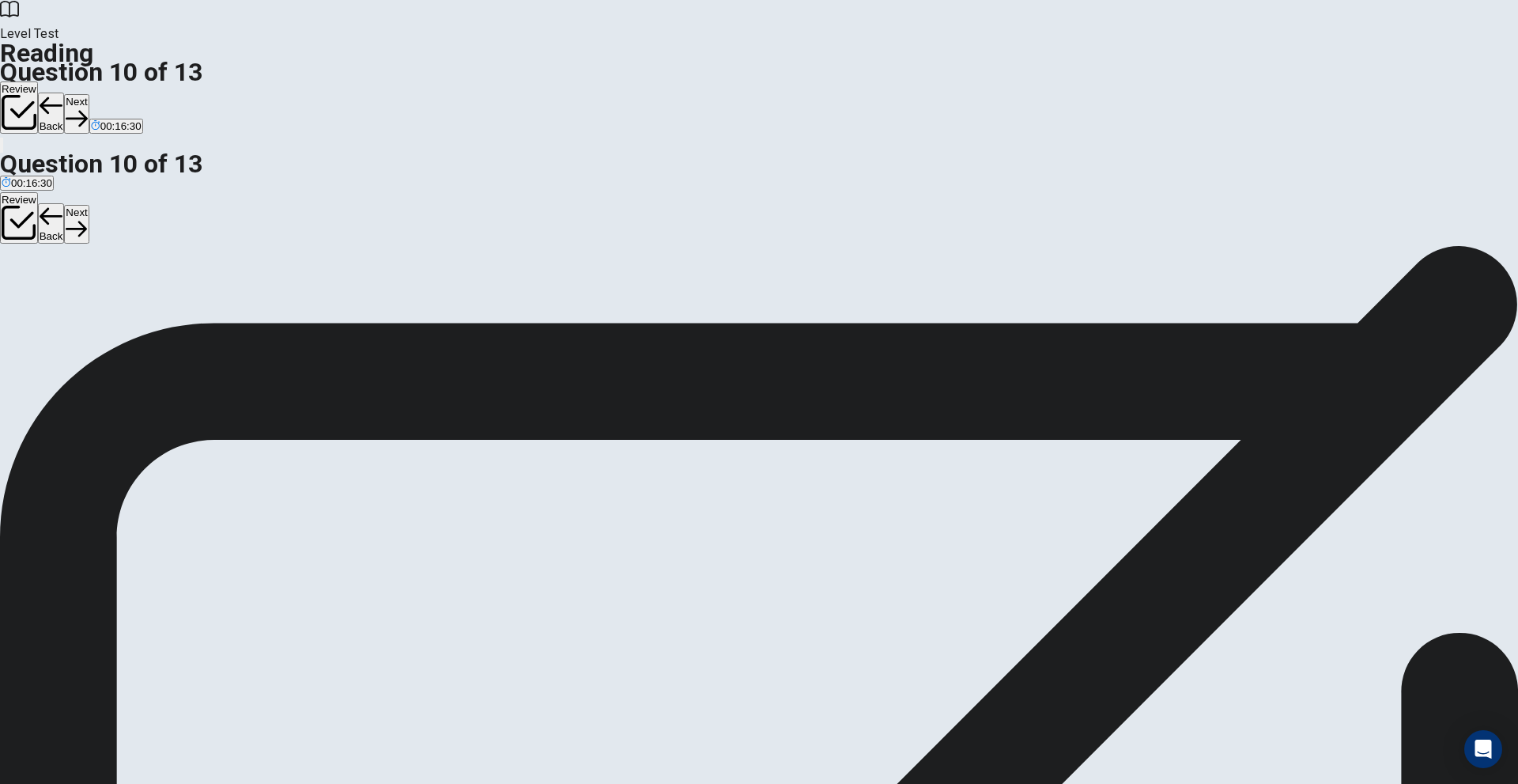
click at [88, 94] on button "Next" at bounding box center [76, 114] width 25 height 39
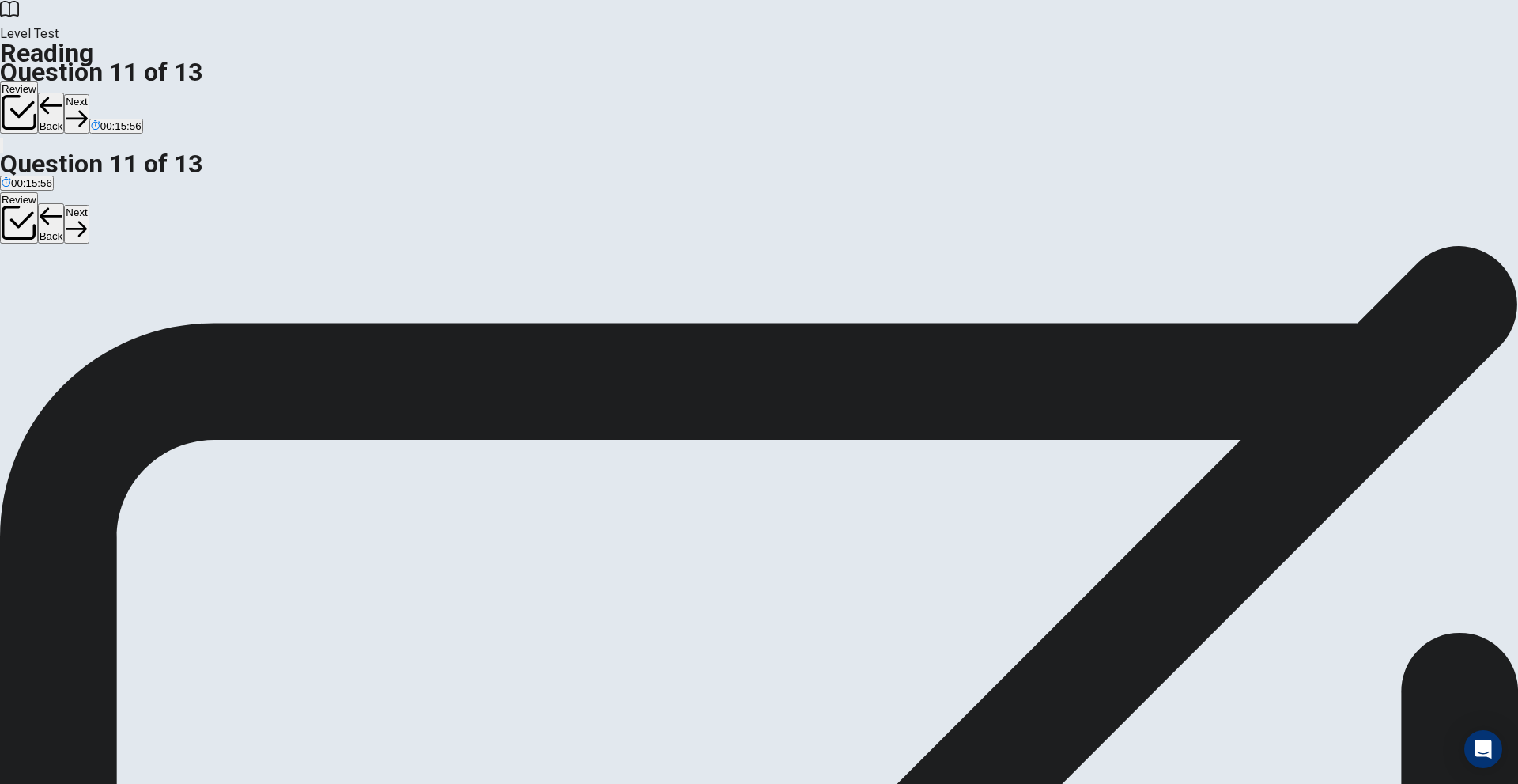
click at [88, 94] on button "Next" at bounding box center [76, 114] width 25 height 39
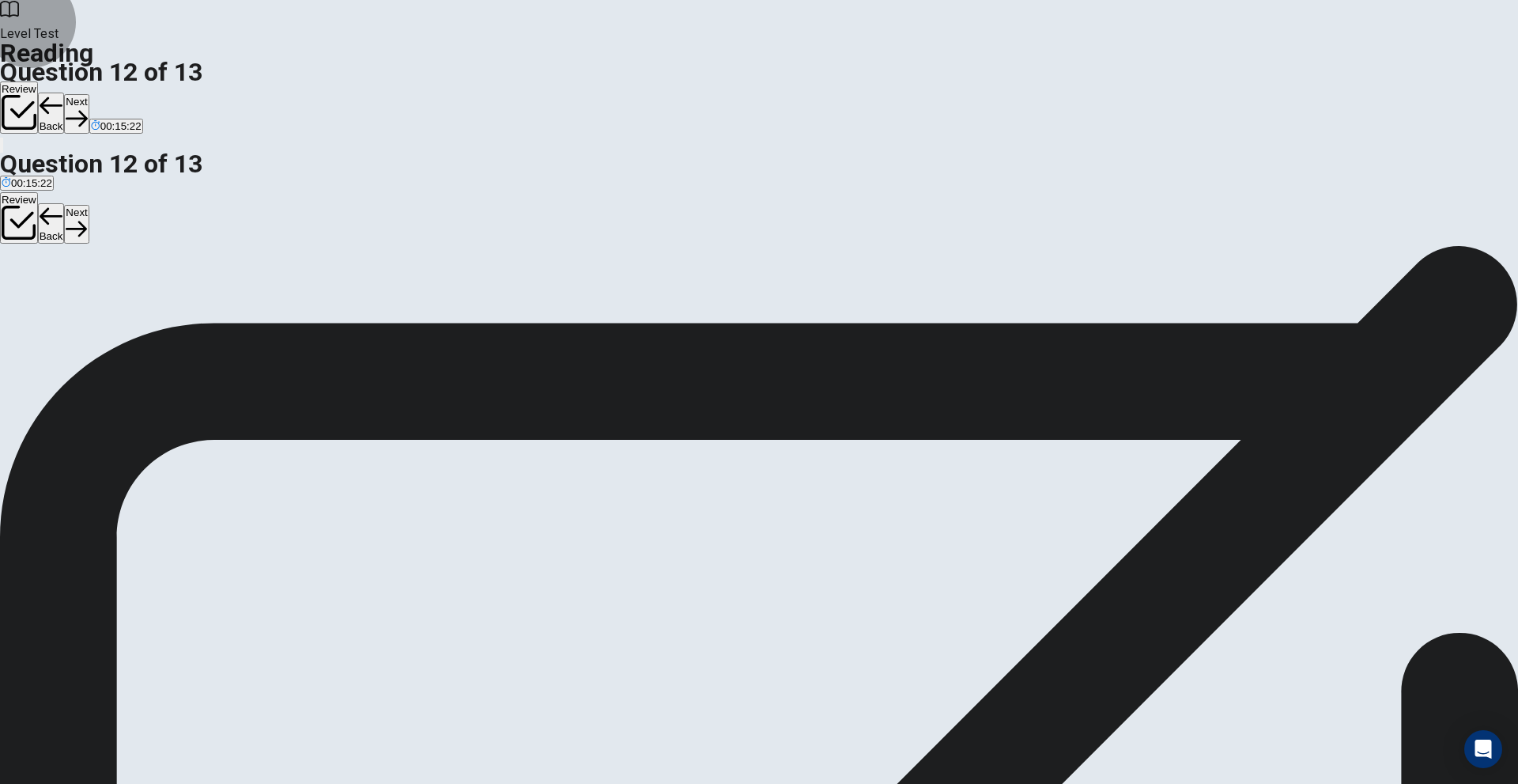
click at [88, 94] on button "Next" at bounding box center [76, 114] width 25 height 39
drag, startPoint x: 469, startPoint y: 412, endPoint x: 995, endPoint y: 361, distance: 528.5
drag, startPoint x: 448, startPoint y: 494, endPoint x: 1035, endPoint y: 435, distance: 590.0
drag, startPoint x: 428, startPoint y: 344, endPoint x: 689, endPoint y: 390, distance: 265.0
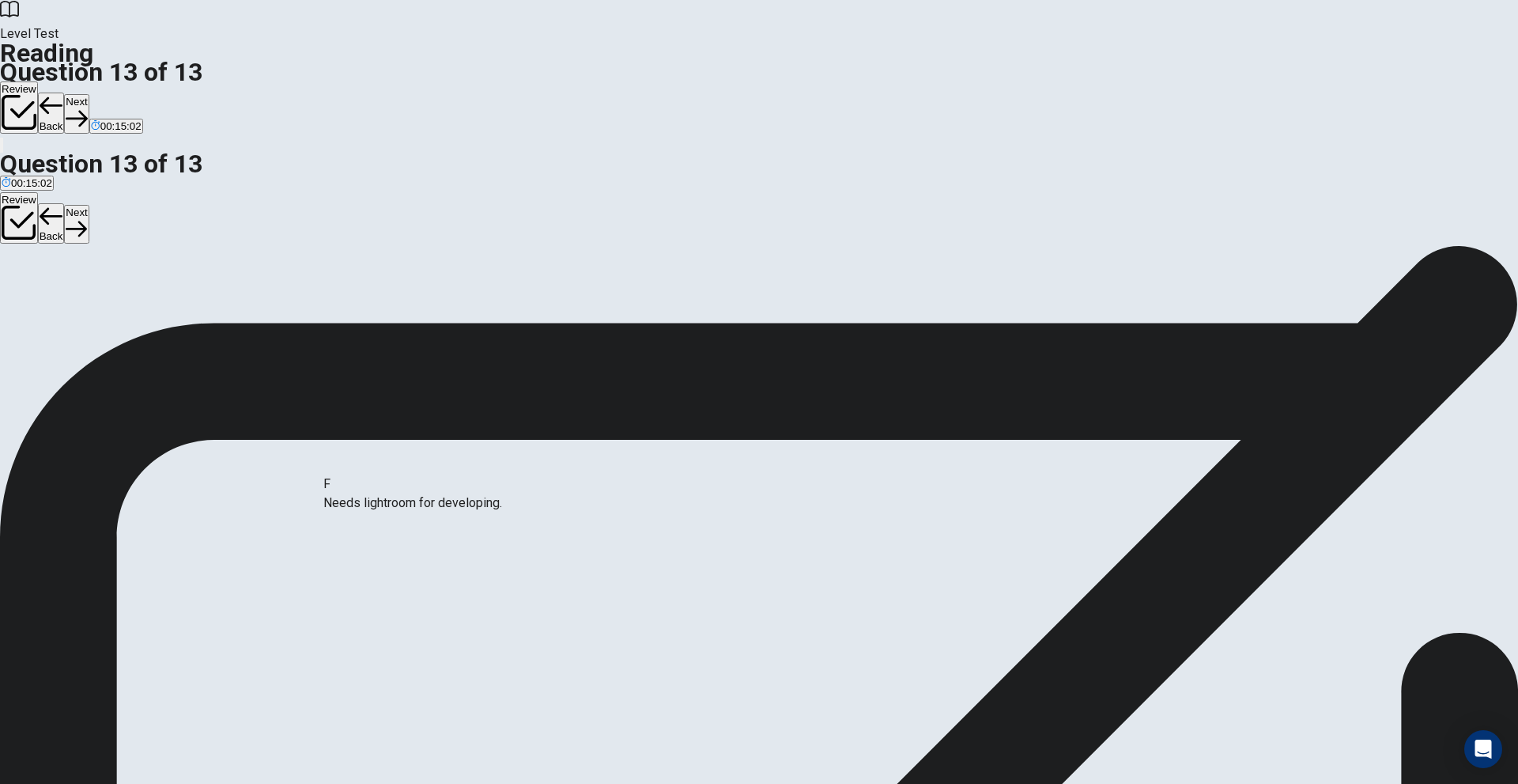
drag, startPoint x: 457, startPoint y: 529, endPoint x: 453, endPoint y: 521, distance: 8.9
drag, startPoint x: 421, startPoint y: 516, endPoint x: 689, endPoint y: 456, distance: 274.6
drag, startPoint x: 446, startPoint y: 432, endPoint x: 1069, endPoint y: 497, distance: 626.4
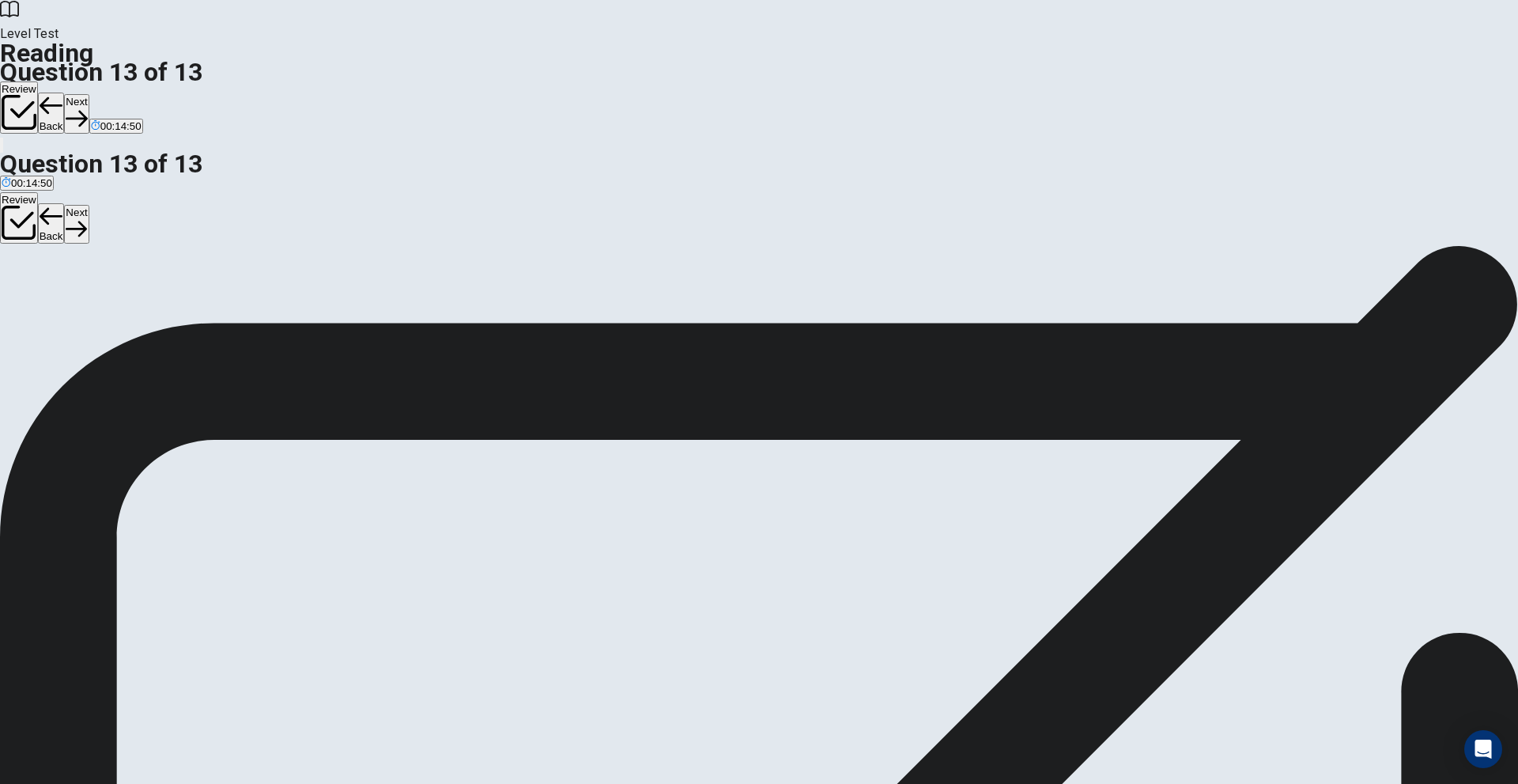
click at [88, 94] on button "Next" at bounding box center [76, 114] width 25 height 39
